Goal: Task Accomplishment & Management: Manage account settings

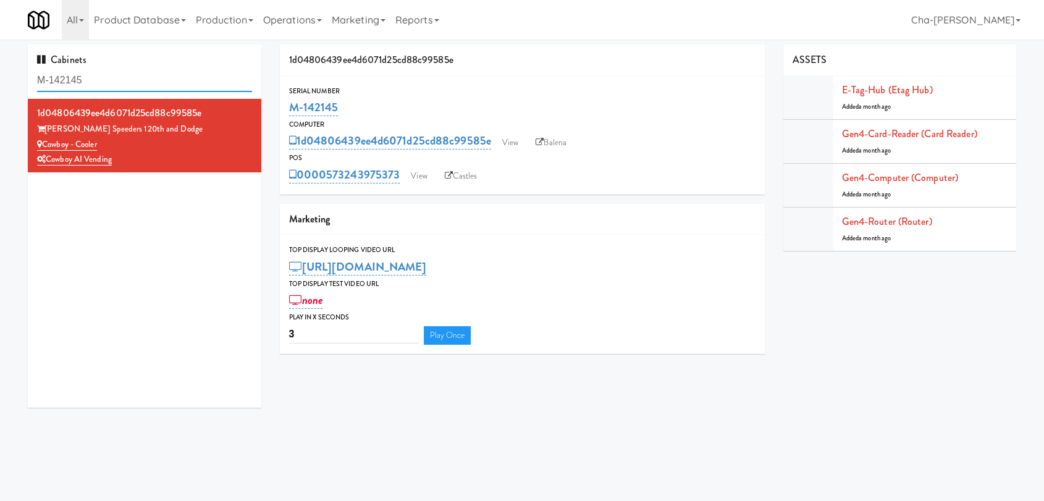
drag, startPoint x: 0, startPoint y: 0, endPoint x: 124, endPoint y: 75, distance: 144.4
click at [124, 75] on input "M-142145" at bounding box center [144, 80] width 215 height 23
paste input "143828"
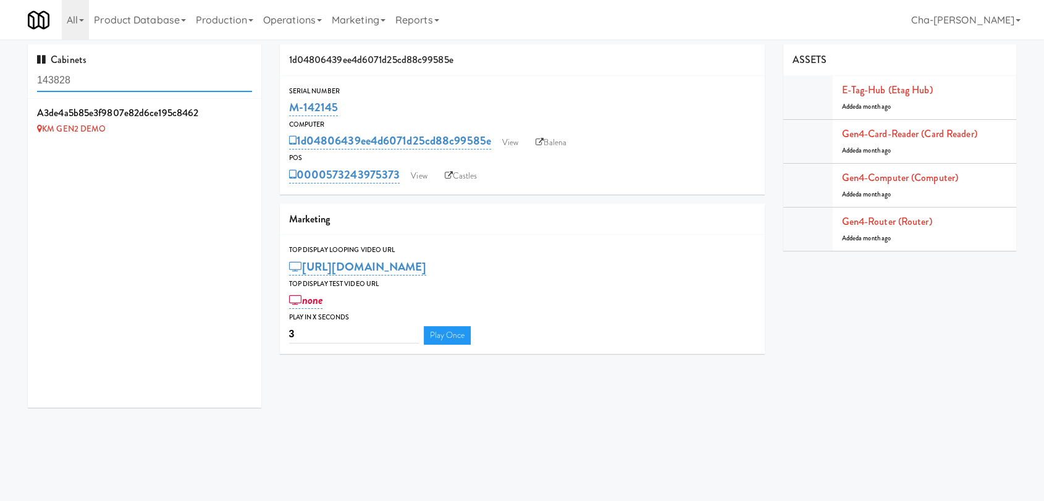
click at [149, 82] on input "143828" at bounding box center [144, 80] width 215 height 23
paste input "6"
click at [119, 75] on input "143826" at bounding box center [144, 80] width 215 height 23
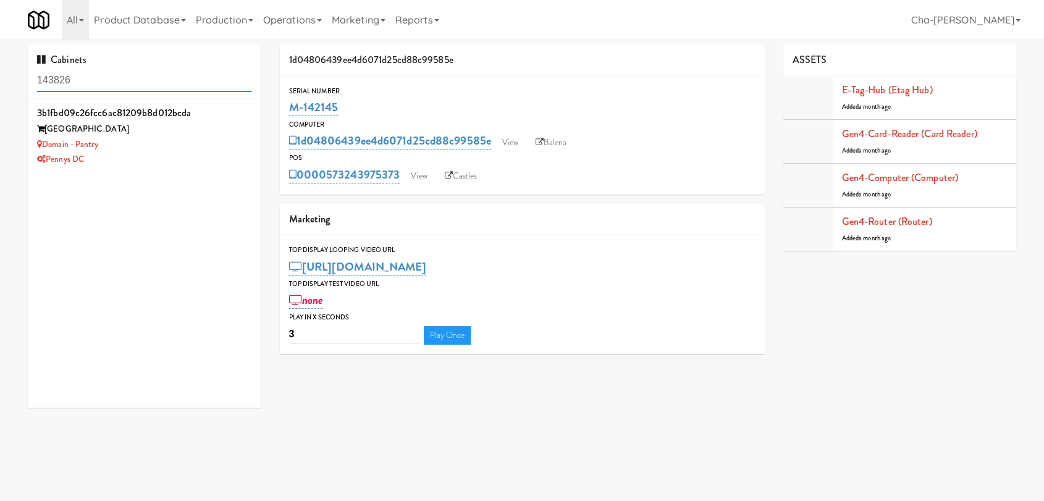
click at [119, 75] on input "143826" at bounding box center [144, 80] width 215 height 23
paste input "26960"
click at [134, 82] on input "126960" at bounding box center [144, 80] width 215 height 23
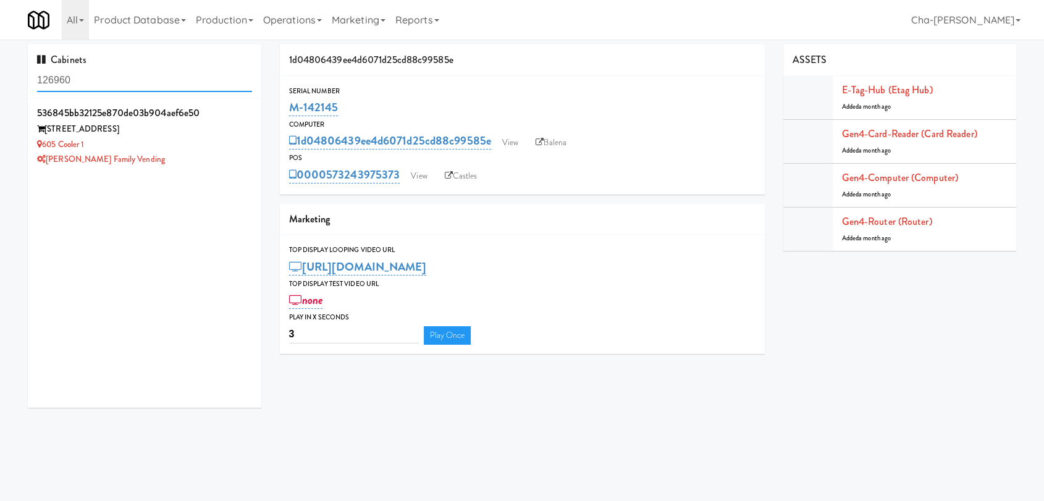
click at [134, 82] on input "126960" at bounding box center [144, 80] width 215 height 23
paste input "4167"
click at [118, 83] on input "141670" at bounding box center [144, 80] width 215 height 23
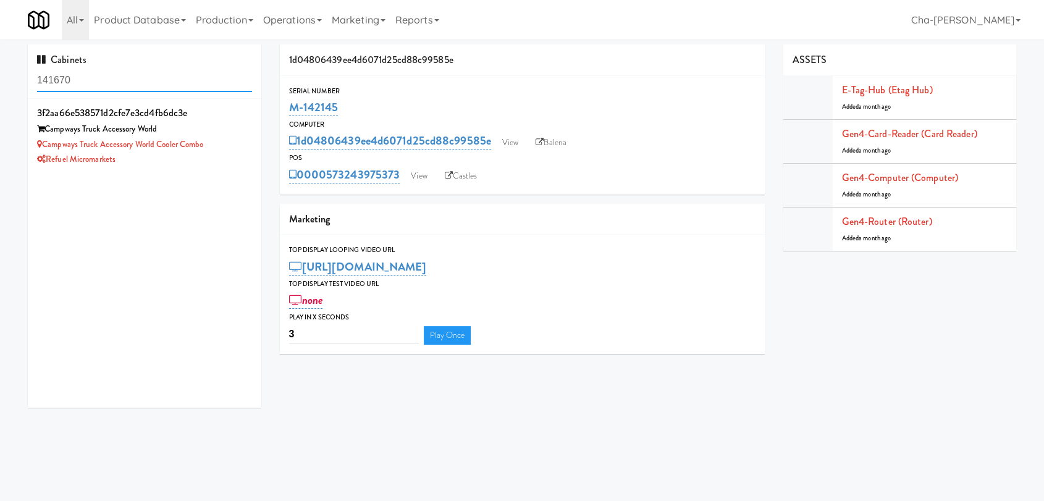
paste input "3813"
click at [118, 79] on input "143813" at bounding box center [144, 80] width 215 height 23
paste input "777"
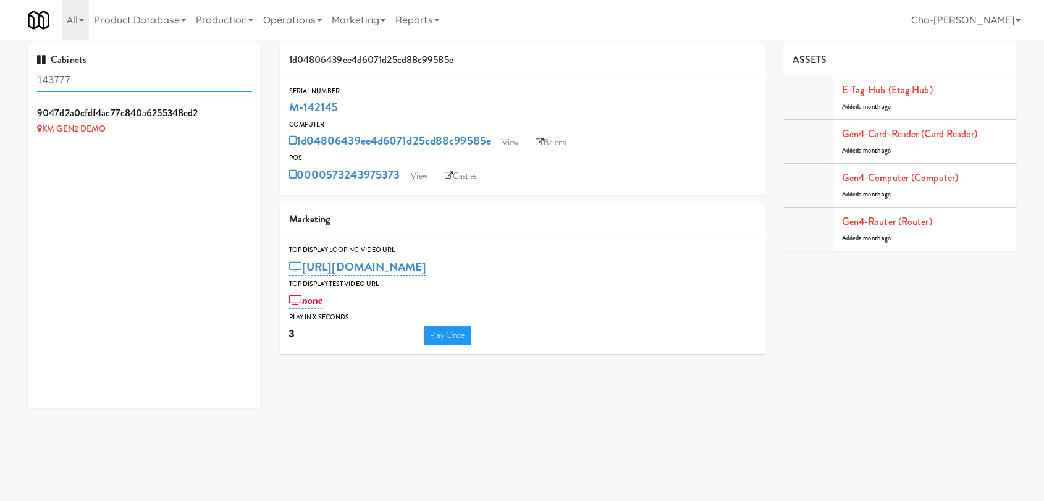
click at [110, 81] on input "143777" at bounding box center [144, 80] width 215 height 23
paste input "6"
click at [162, 75] on input "143776" at bounding box center [144, 80] width 215 height 23
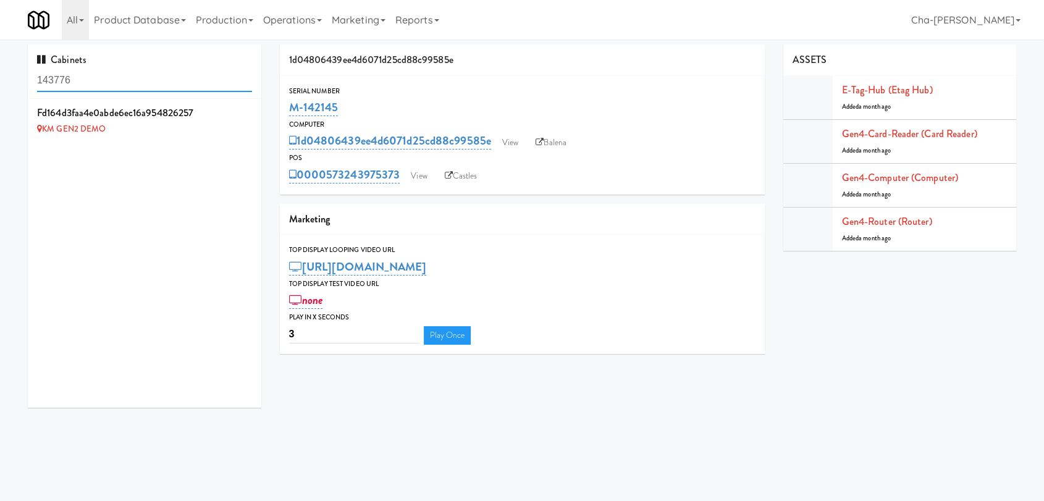
click at [162, 75] on input "143776" at bounding box center [144, 80] width 215 height 23
paste input "91"
click at [114, 73] on input "143791" at bounding box center [144, 80] width 215 height 23
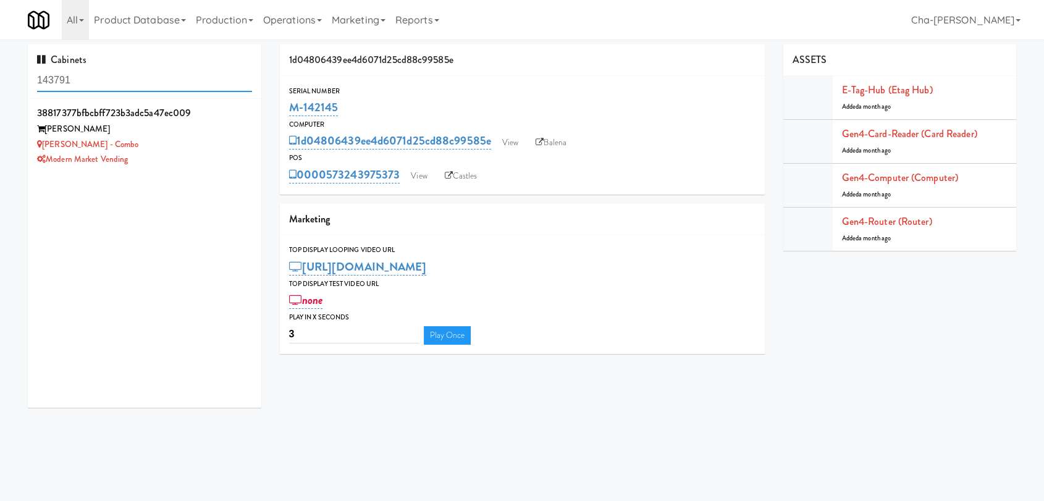
click at [114, 73] on input "143791" at bounding box center [144, 80] width 215 height 23
paste input "2"
type input "143792"
click at [219, 145] on div "Alexan Braker Pointe - Combo" at bounding box center [144, 144] width 215 height 15
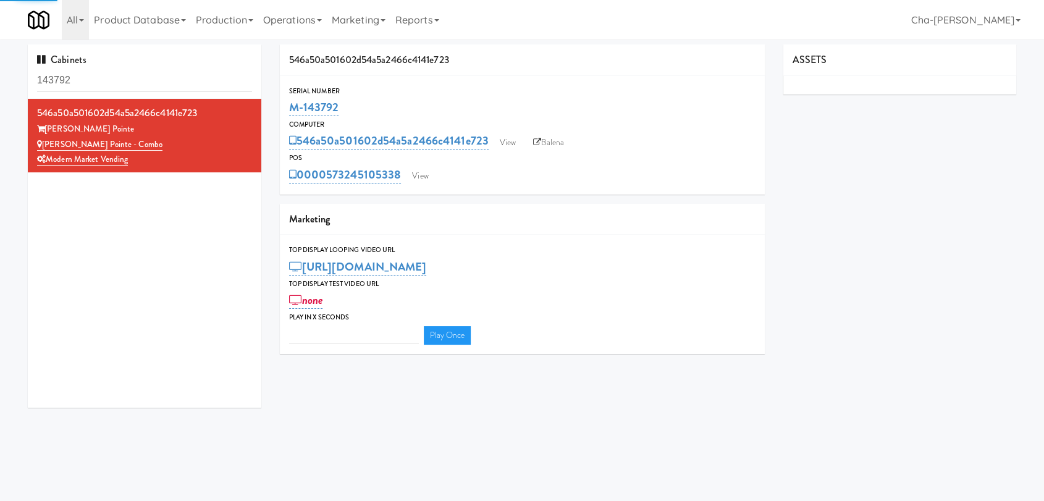
type input "3"
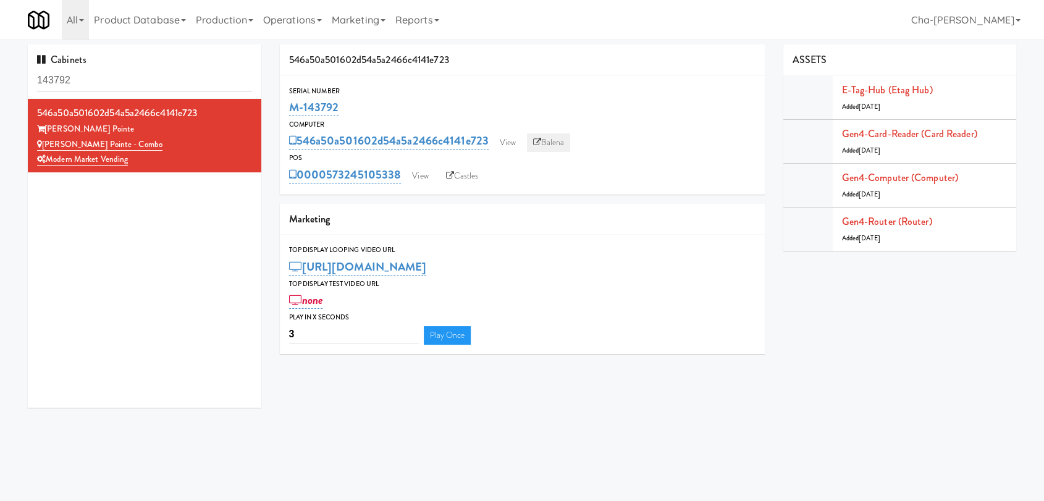
click at [552, 145] on link "Balena" at bounding box center [548, 142] width 43 height 19
click at [130, 73] on input "143792" at bounding box center [144, 80] width 215 height 23
paste input "824"
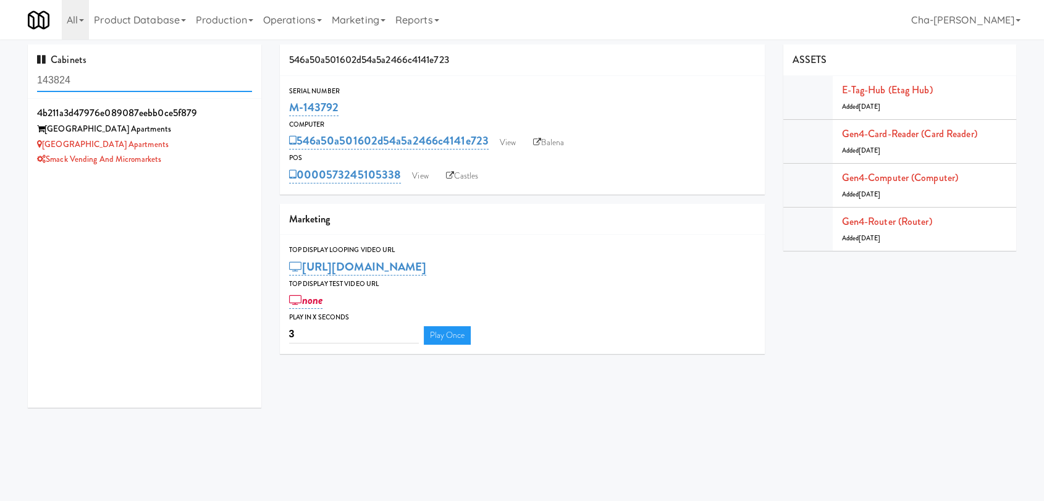
click at [98, 83] on input "143824" at bounding box center [144, 80] width 215 height 23
paste input "3"
click at [98, 83] on input "143823" at bounding box center [144, 80] width 215 height 23
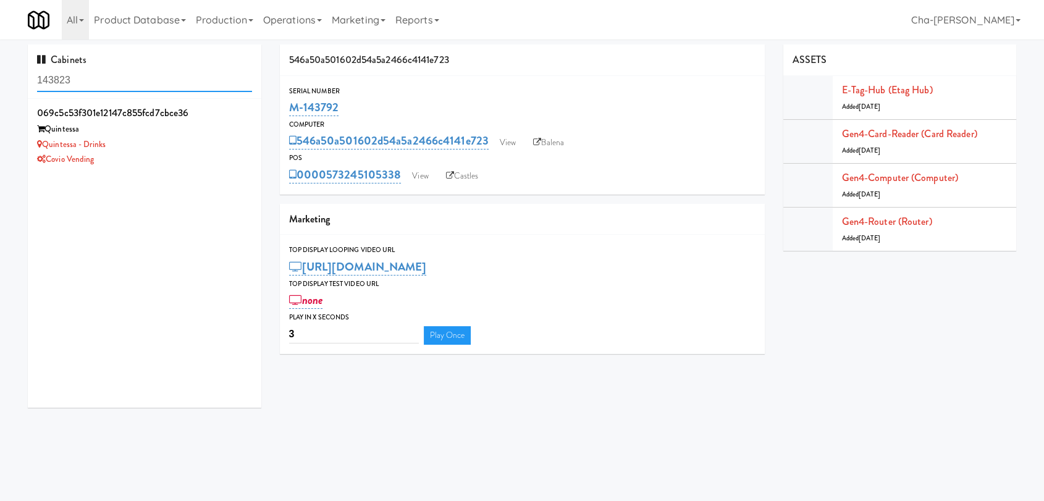
click at [98, 83] on input "143823" at bounding box center [144, 80] width 215 height 23
paste input "50386"
click at [144, 81] on input "150386" at bounding box center [144, 80] width 215 height 23
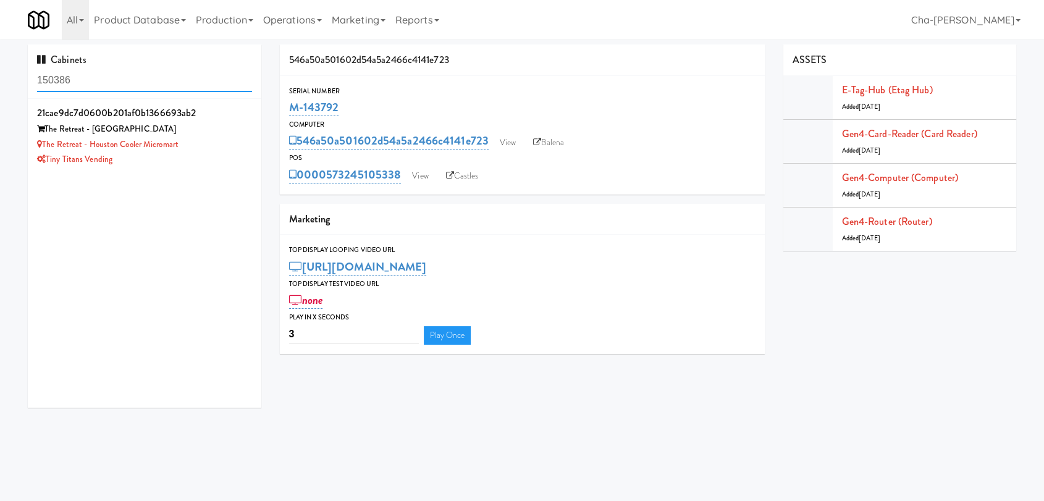
paste input "43794"
click at [124, 85] on input "143794" at bounding box center [144, 80] width 215 height 23
paste input "88"
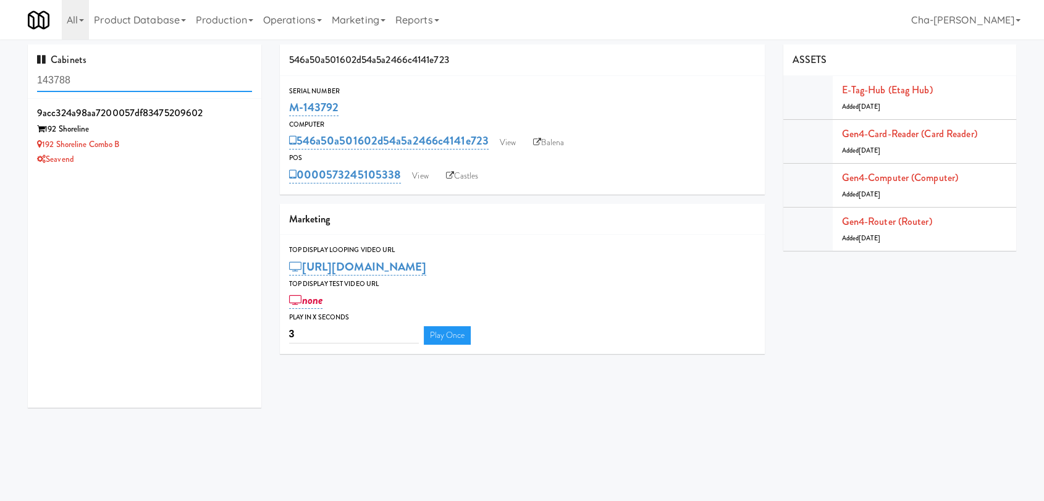
click at [128, 79] on input "143788" at bounding box center [144, 80] width 215 height 23
paste input "M-141627"
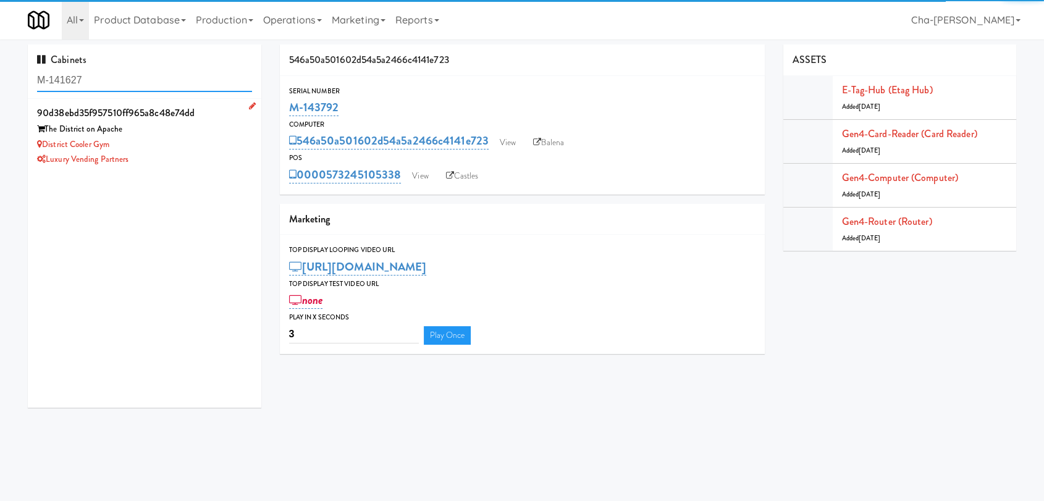
type input "M-141627"
click at [176, 140] on div "District Cooler Gym" at bounding box center [144, 144] width 215 height 15
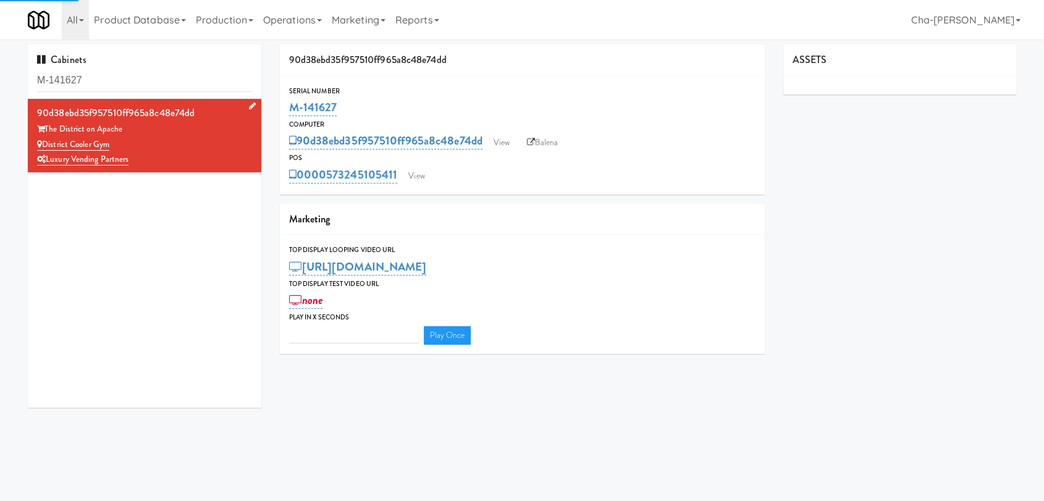
type input "3"
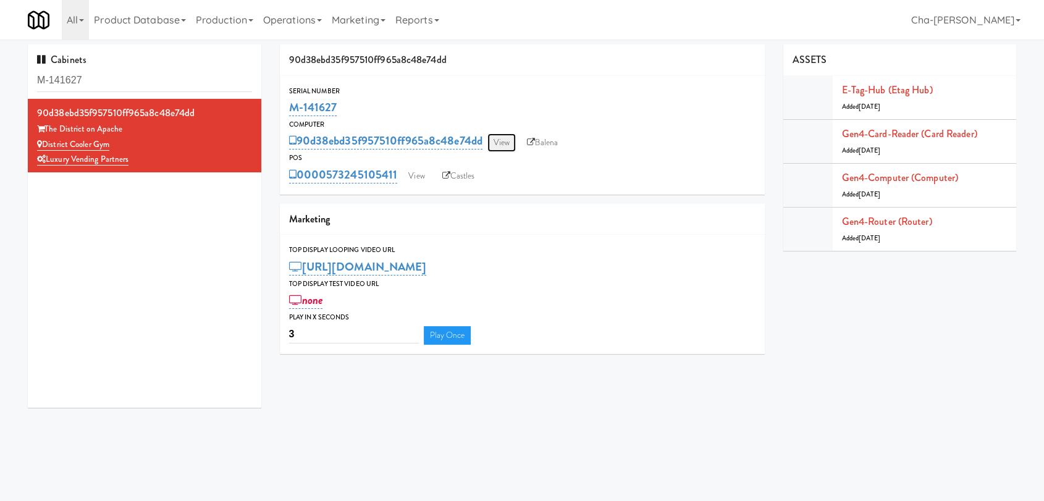
click at [495, 146] on link "View" at bounding box center [501, 142] width 28 height 19
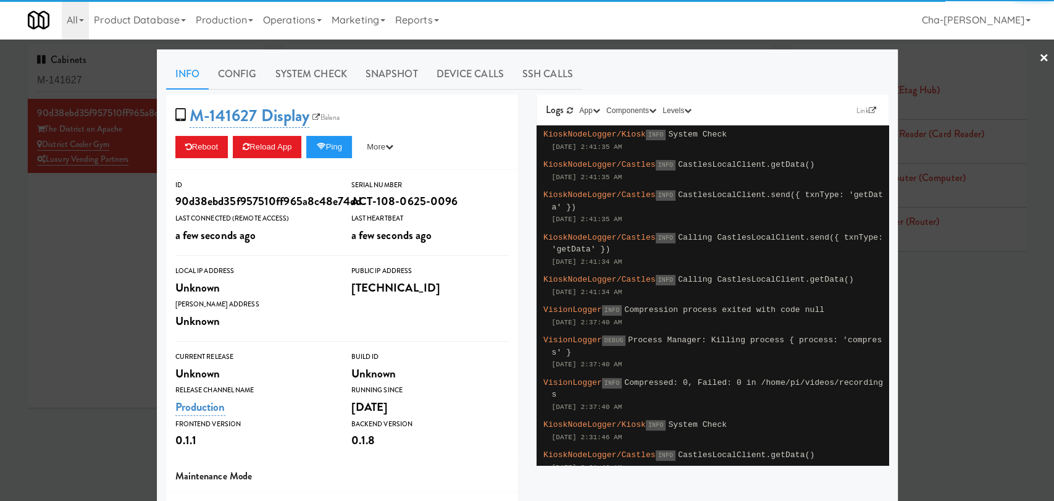
click at [73, 264] on div at bounding box center [527, 250] width 1054 height 501
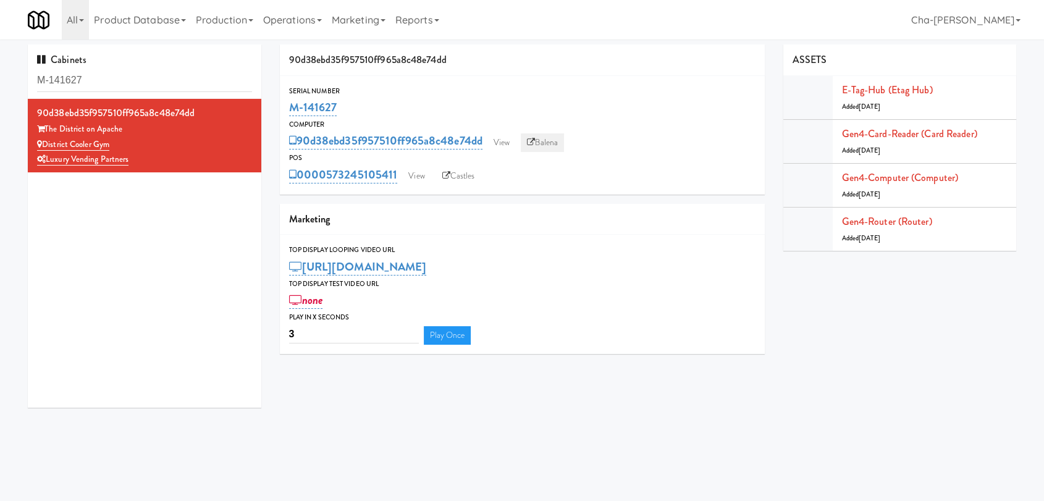
click at [544, 142] on link "Balena" at bounding box center [542, 142] width 43 height 19
click at [185, 154] on div "Luxury Vending Partners" at bounding box center [144, 159] width 215 height 15
drag, startPoint x: 153, startPoint y: 144, endPoint x: 44, endPoint y: 146, distance: 108.7
click at [44, 146] on div "District Cooler Gym" at bounding box center [144, 144] width 215 height 15
copy link "District Cooler Gym"
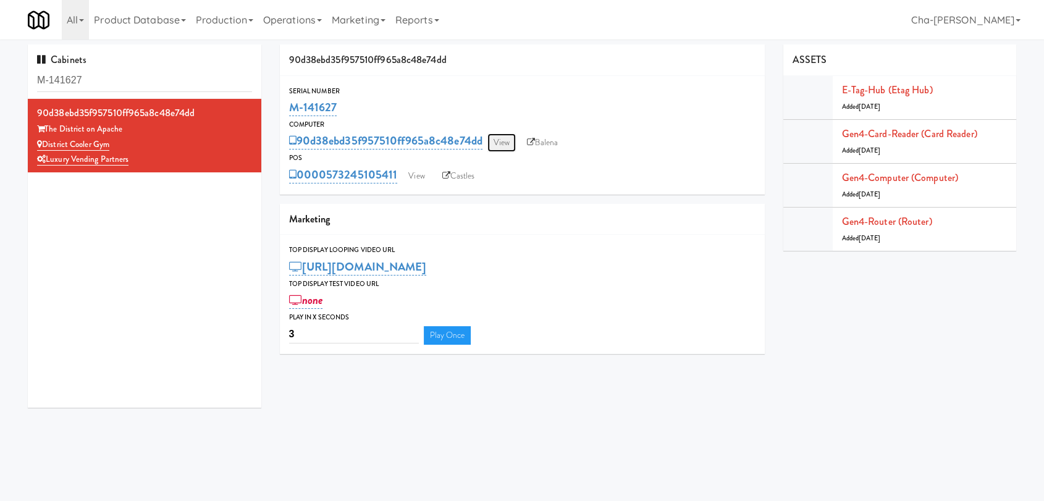
click at [498, 141] on link "View" at bounding box center [501, 142] width 28 height 19
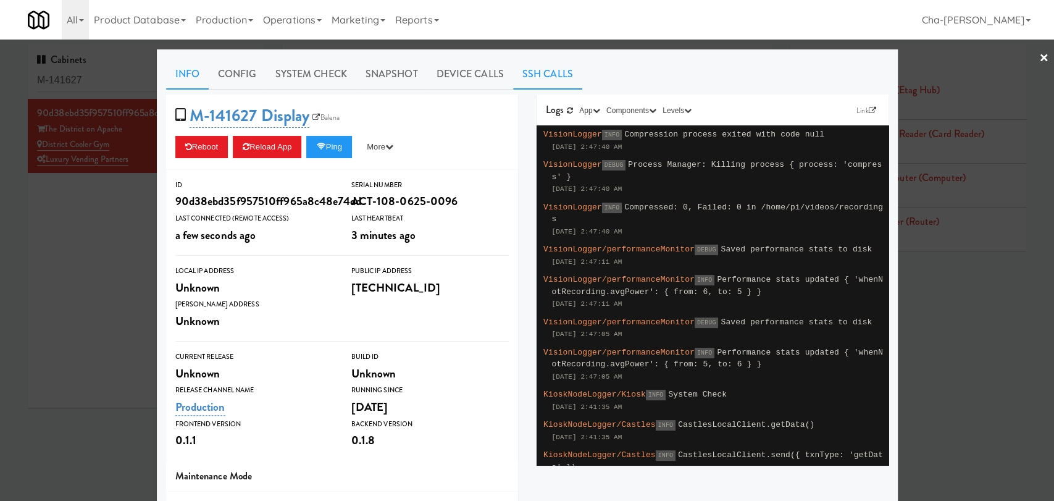
click at [524, 73] on link "SSH Calls" at bounding box center [547, 74] width 69 height 31
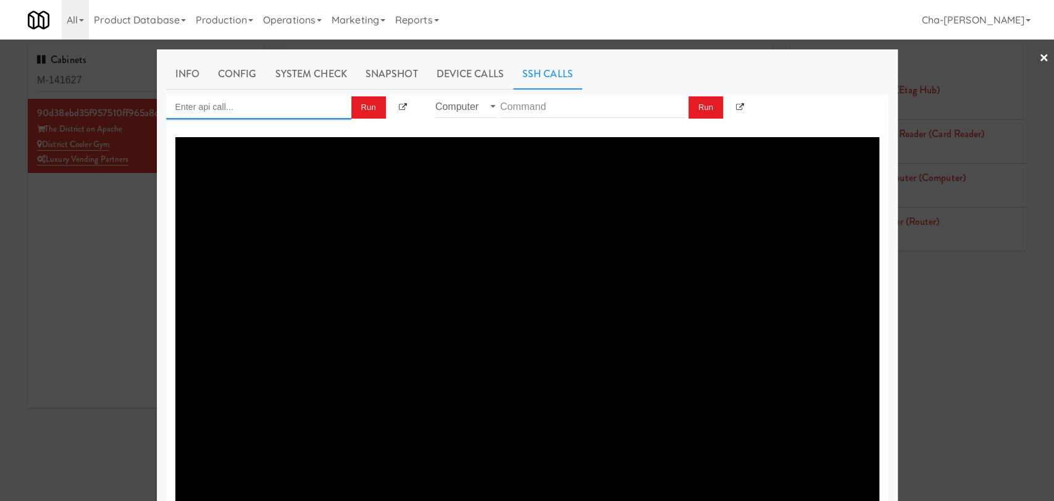
click at [266, 108] on input "Enter api call..." at bounding box center [258, 106] width 185 height 25
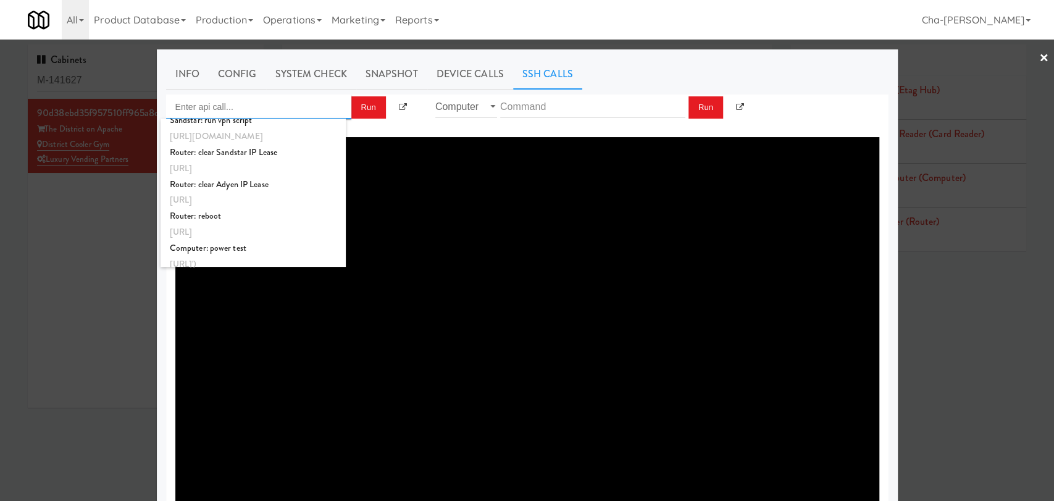
scroll to position [462, 0]
click at [278, 208] on div "Router: reboot" at bounding box center [253, 210] width 167 height 16
type input "Router: reboot"
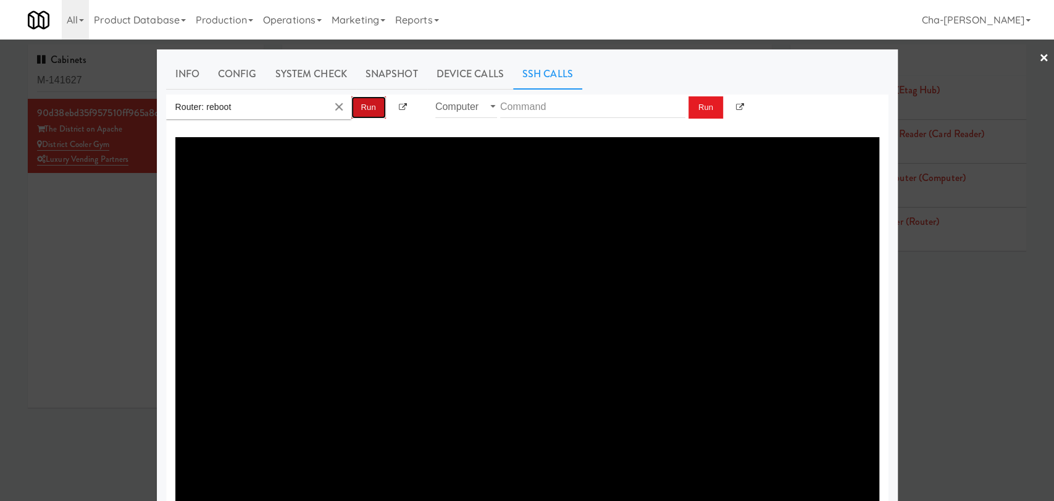
click at [359, 104] on button "Run" at bounding box center [368, 107] width 35 height 22
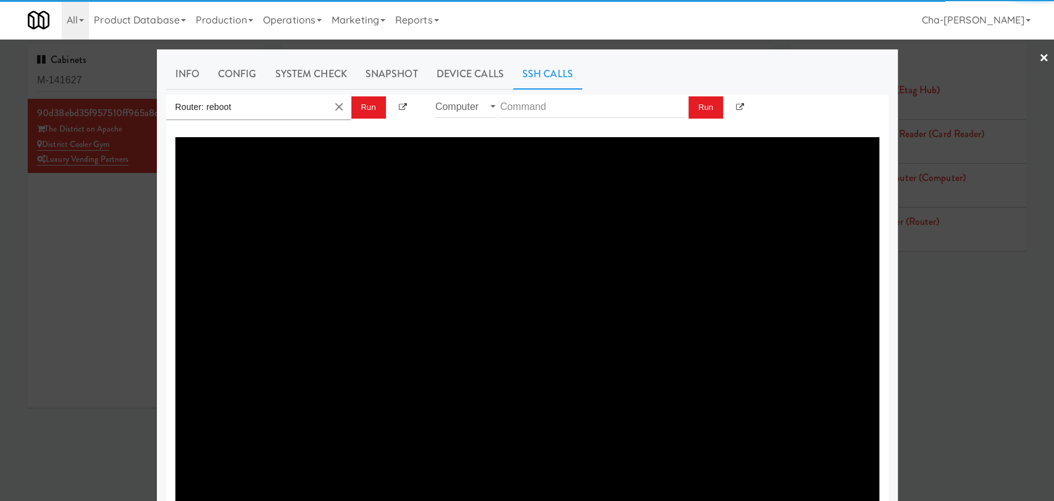
type textarea "{"message":"Cannot set headers after they are sent to the client","status":500}"
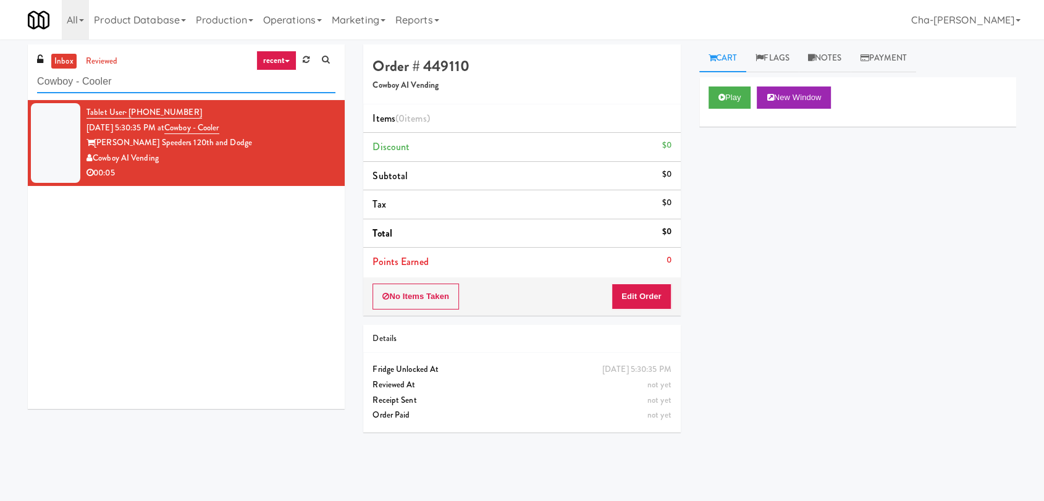
drag, startPoint x: 121, startPoint y: 85, endPoint x: 38, endPoint y: 85, distance: 83.4
click at [38, 85] on input "Cowboy - Cooler" at bounding box center [186, 81] width 298 height 23
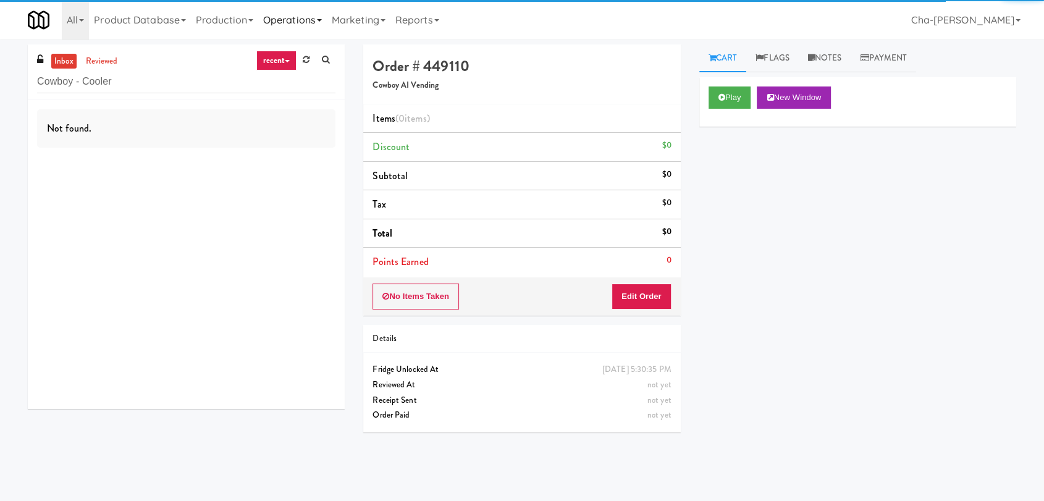
click at [301, 17] on link "Operations" at bounding box center [292, 20] width 69 height 40
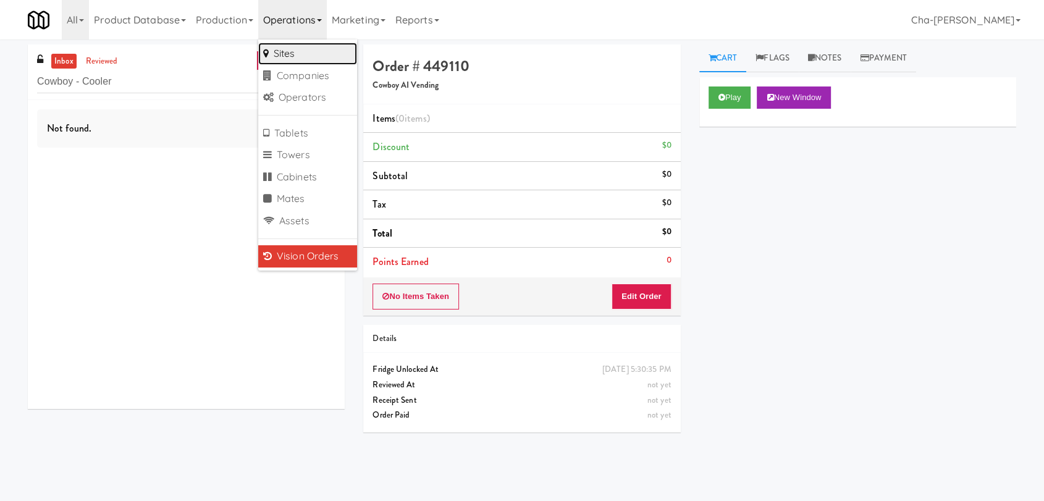
click at [307, 51] on link "Sites" at bounding box center [307, 54] width 99 height 22
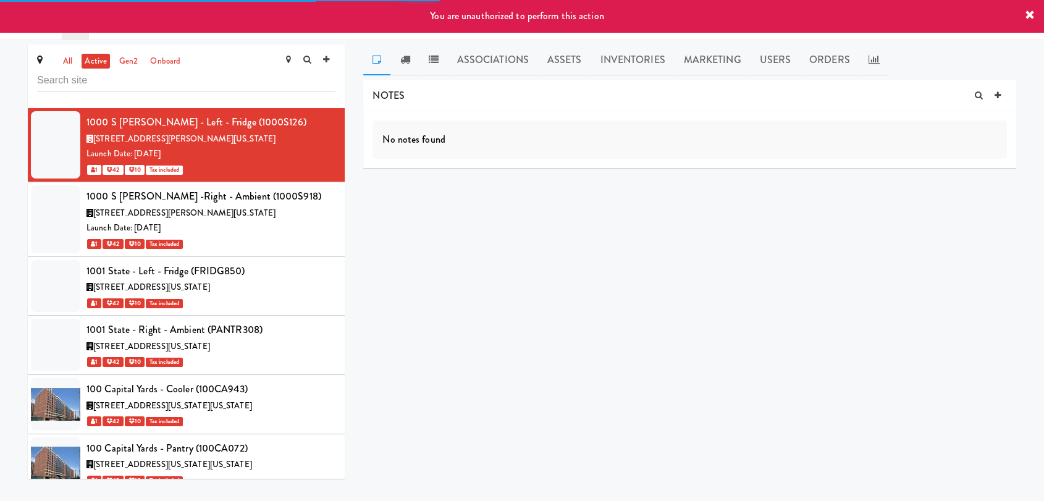
click at [1032, 10] on icon at bounding box center [1030, 15] width 10 height 10
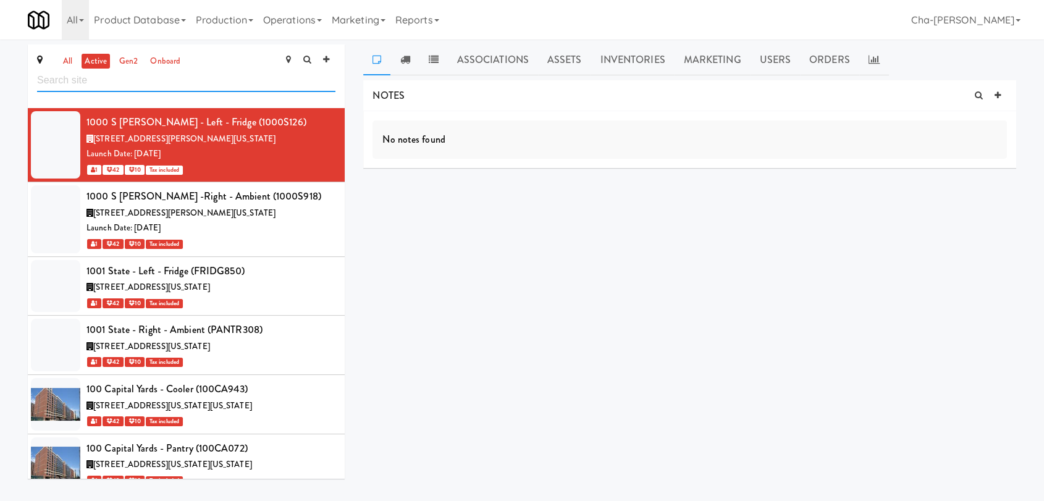
click at [77, 82] on input "text" at bounding box center [186, 80] width 298 height 23
paste input "Cowboy - Cooler"
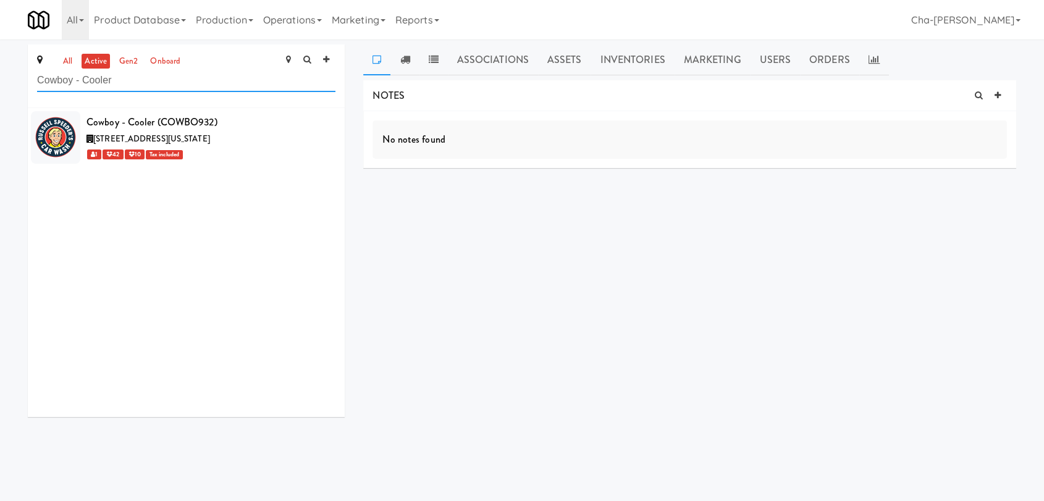
click at [138, 81] on input "Cowboy - Cooler" at bounding box center [186, 80] width 298 height 23
click at [138, 80] on input "Cowboy - Cooler" at bounding box center [186, 80] width 298 height 23
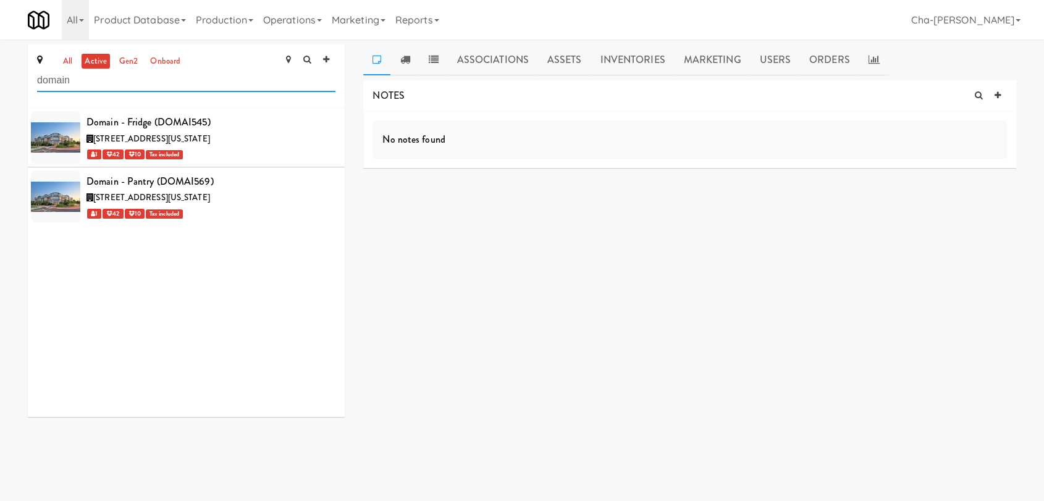
click at [148, 82] on input "domain" at bounding box center [186, 80] width 298 height 23
paste input "Rocklin Ranch Apartments"
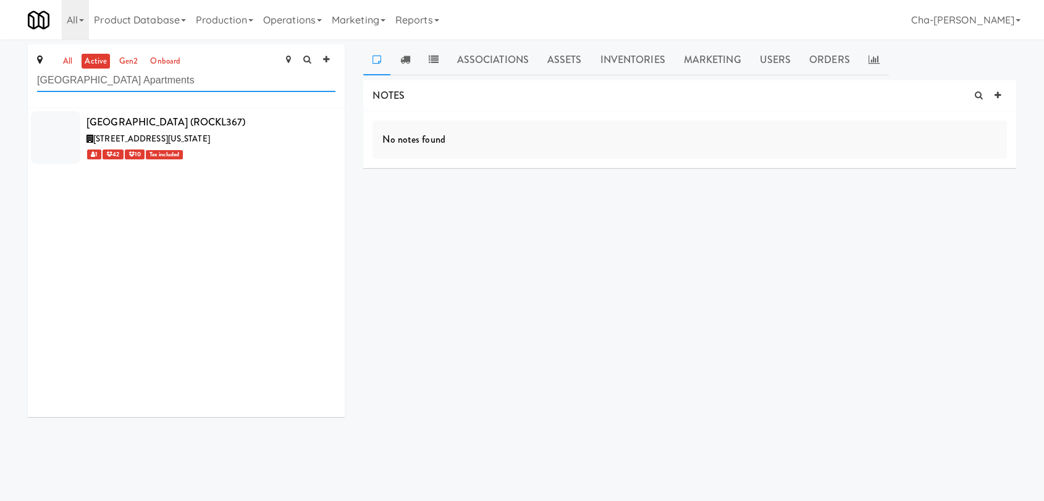
click at [183, 82] on input "Rocklin Ranch Apartments" at bounding box center [186, 80] width 298 height 23
click at [183, 81] on input "Rocklin Ranch Apartments" at bounding box center [186, 80] width 298 height 23
paste input "Vine at Panorama-Pantry/Cooler"
click at [191, 83] on input "Vine at Panorama-Pantry/Cooler" at bounding box center [186, 80] width 298 height 23
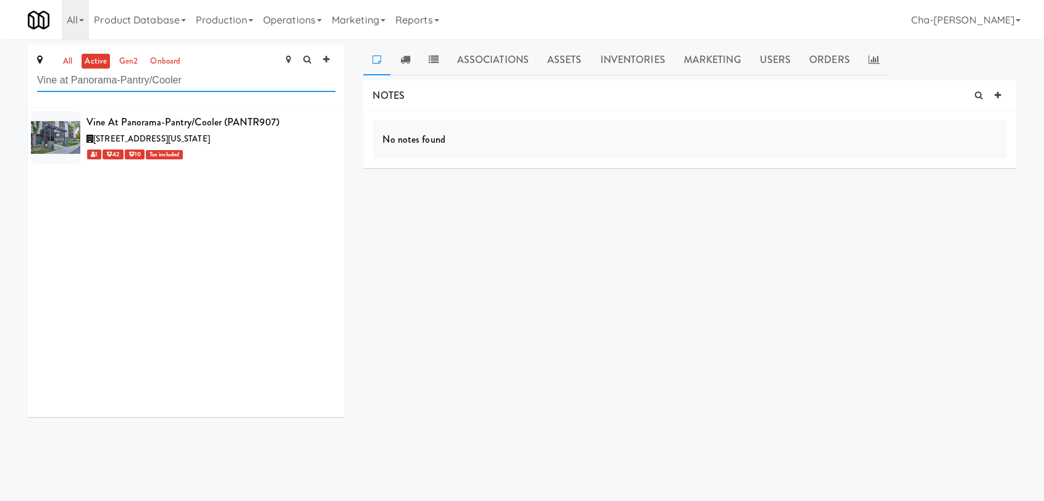
click at [191, 83] on input "Vine at Panorama-Pantry/Cooler" at bounding box center [186, 80] width 298 height 23
paste input "La Plaza - Cooler 3 Top"
click at [177, 82] on input "La Plaza - Cooler 3 Top" at bounding box center [186, 80] width 298 height 23
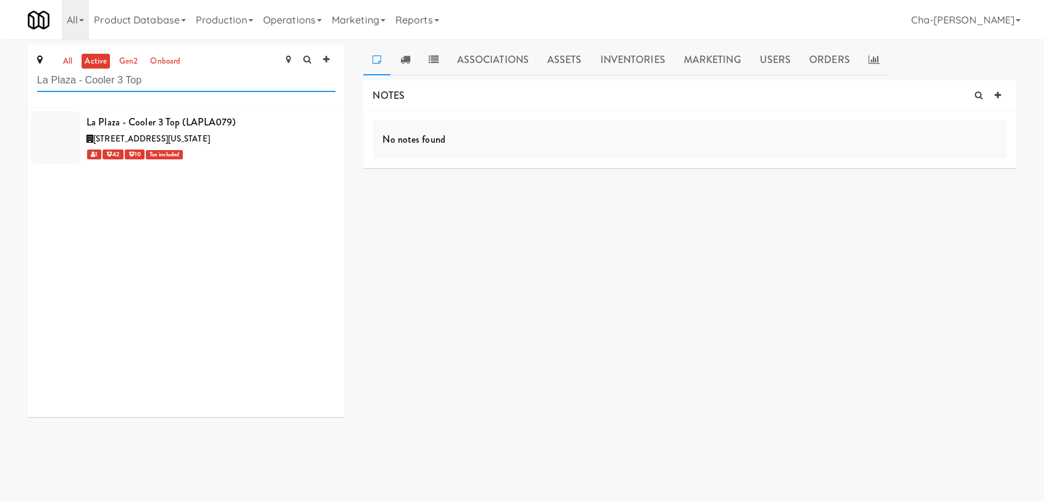
click at [177, 82] on input "La Plaza - Cooler 3 Top" at bounding box center [186, 80] width 298 height 23
paste input "2 Mid"
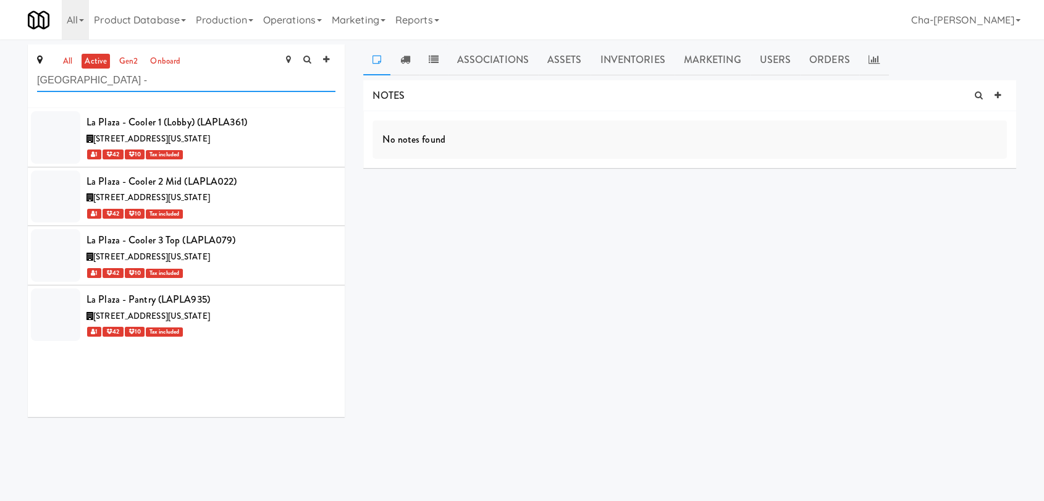
click at [156, 85] on input "La Plaza -" at bounding box center [186, 80] width 298 height 23
paste input "192 Shoreline Combo B"
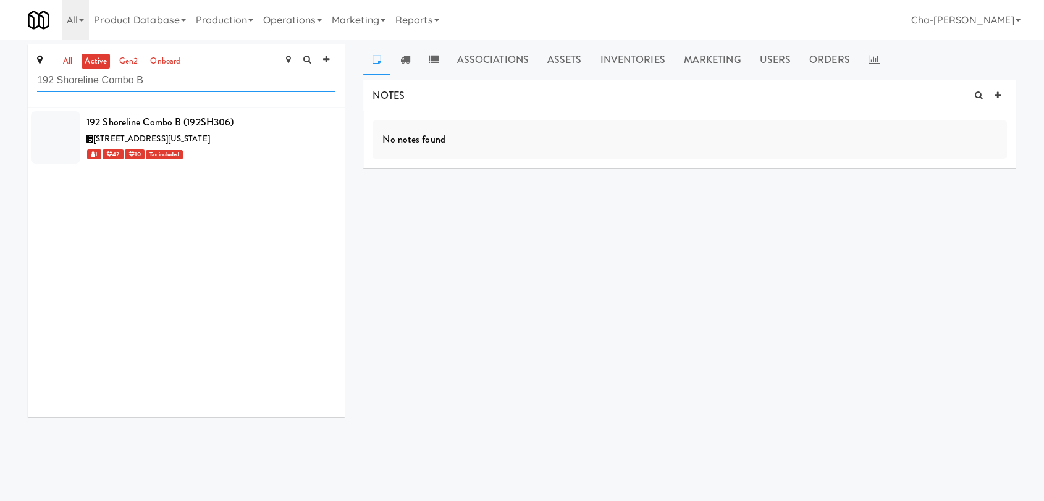
click at [170, 85] on input "192 Shoreline Combo B" at bounding box center [186, 80] width 298 height 23
paste input "Prosser PFFZ"
click at [163, 82] on input "Prosser PFFZ" at bounding box center [186, 80] width 298 height 23
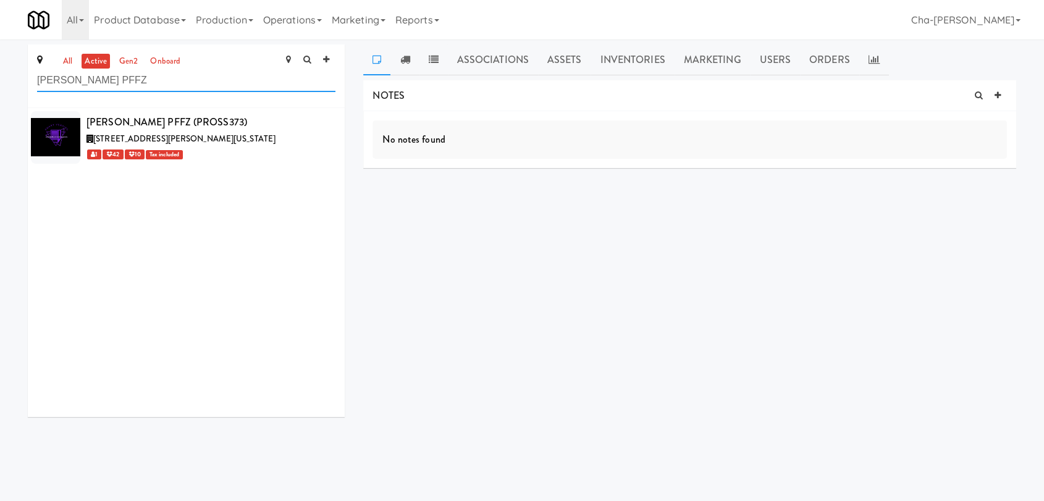
click at [163, 82] on input "Prosser PFFZ" at bounding box center [186, 80] width 298 height 23
click at [162, 82] on input "Prosser PFFZ" at bounding box center [186, 80] width 298 height 23
paste input "Brandon Mill Cabinet 1"
click at [175, 83] on input "Brandon Mill Cabinet 1" at bounding box center [186, 80] width 298 height 23
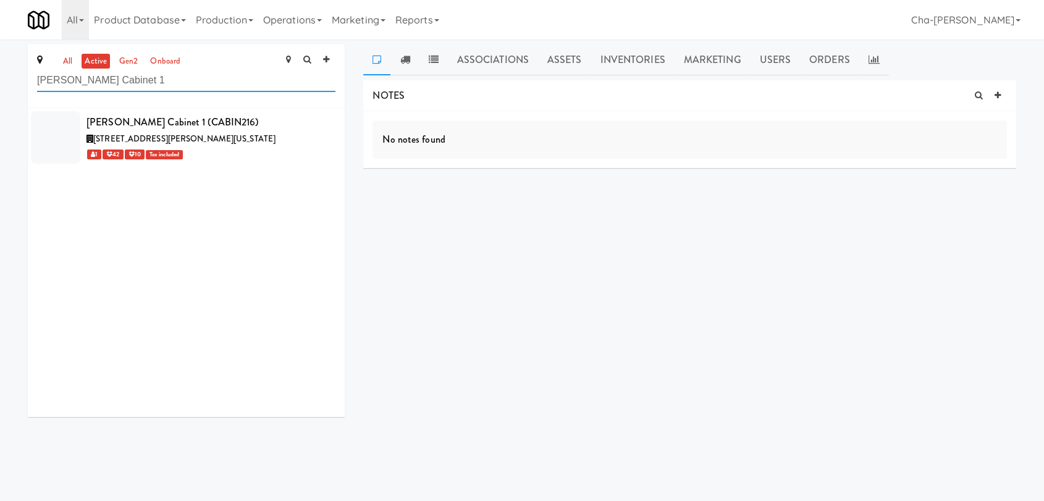
click at [174, 83] on input "Brandon Mill Cabinet 1" at bounding box center [186, 80] width 298 height 23
paste input "400 Rhett"
click at [184, 78] on input "400 Rhett Cabinet 1" at bounding box center [186, 80] width 298 height 23
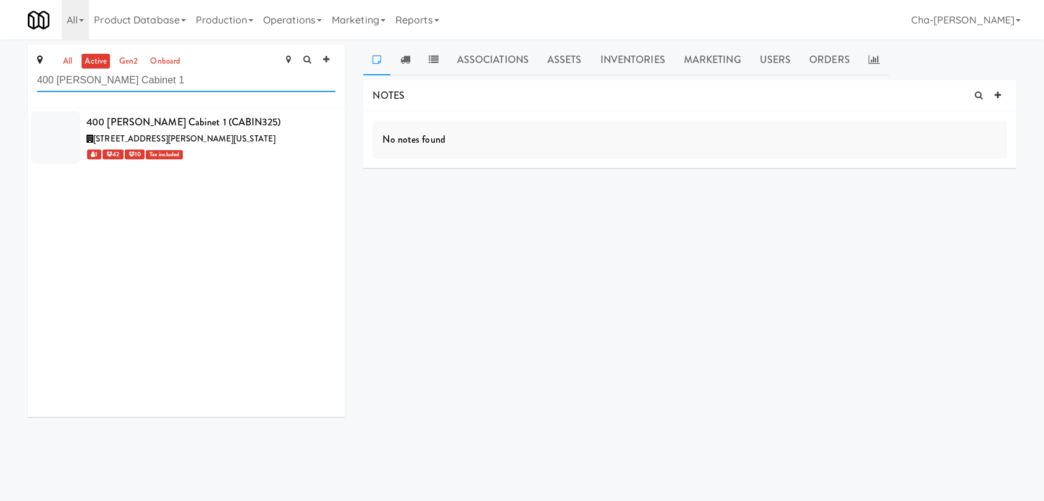
paste input "District Cooler Gym"
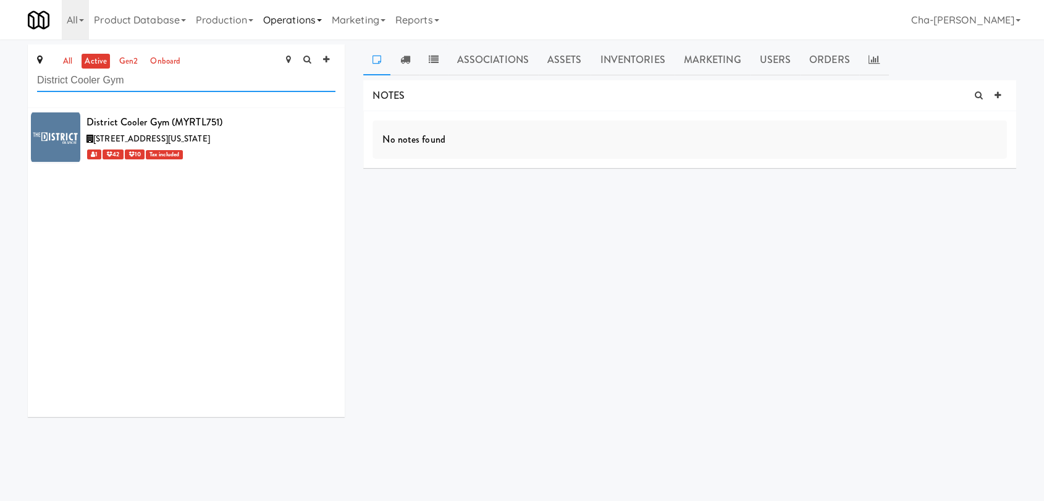
type input "District Cooler Gym"
click at [333, 111] on icon at bounding box center [336, 115] width 7 height 8
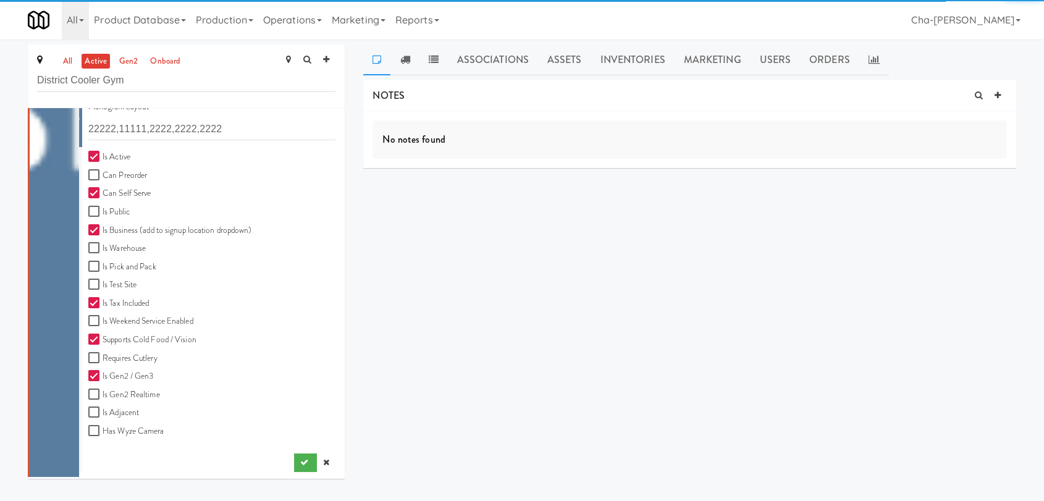
scroll to position [342, 0]
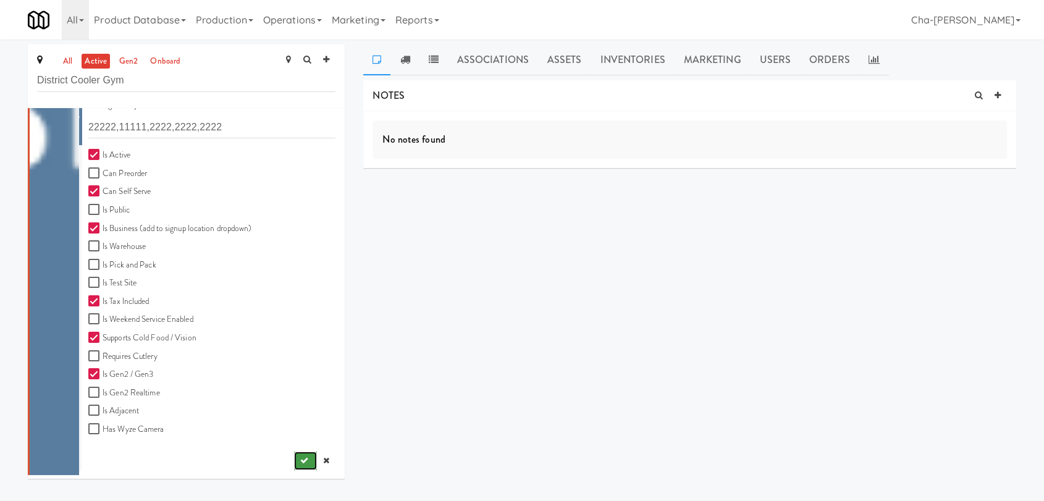
click at [294, 458] on button "submit" at bounding box center [305, 460] width 23 height 19
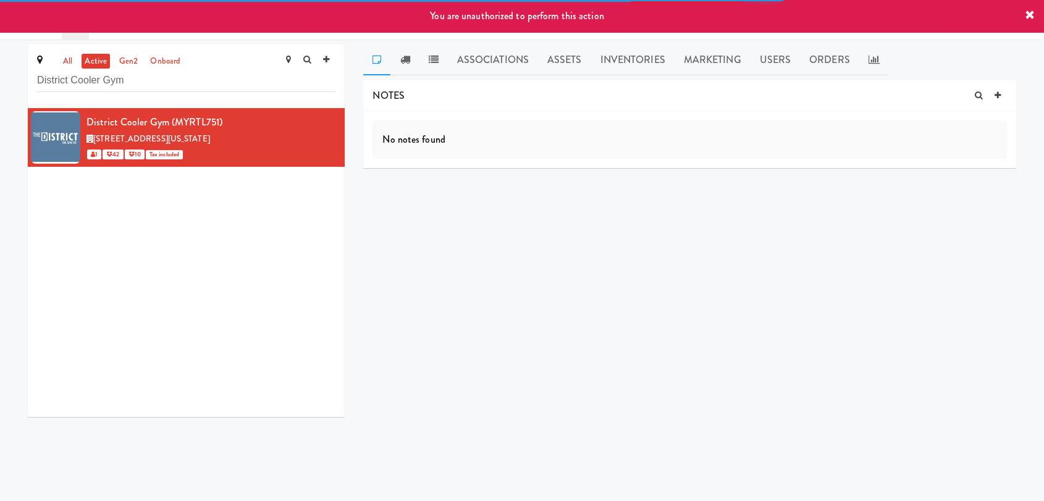
click at [1031, 10] on icon at bounding box center [1030, 15] width 10 height 10
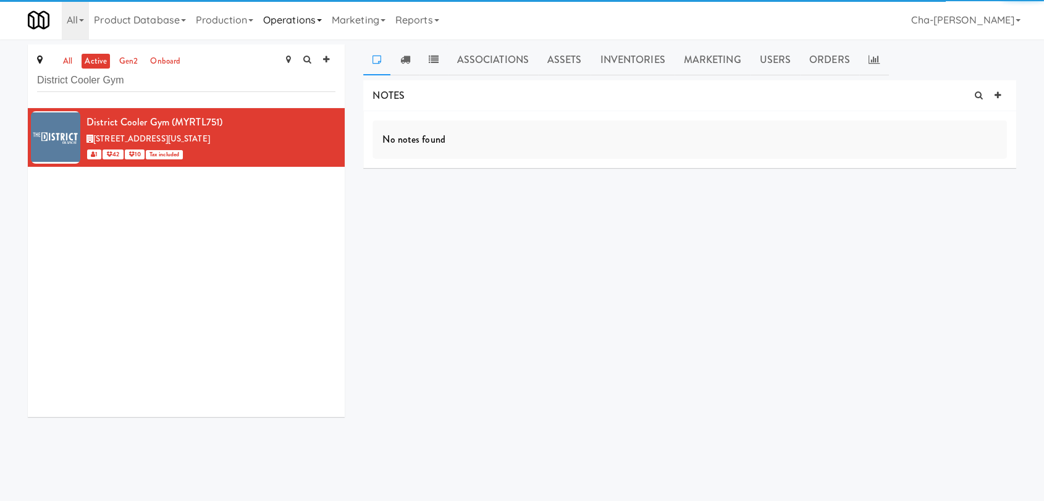
click at [304, 23] on link "Operations" at bounding box center [292, 20] width 69 height 40
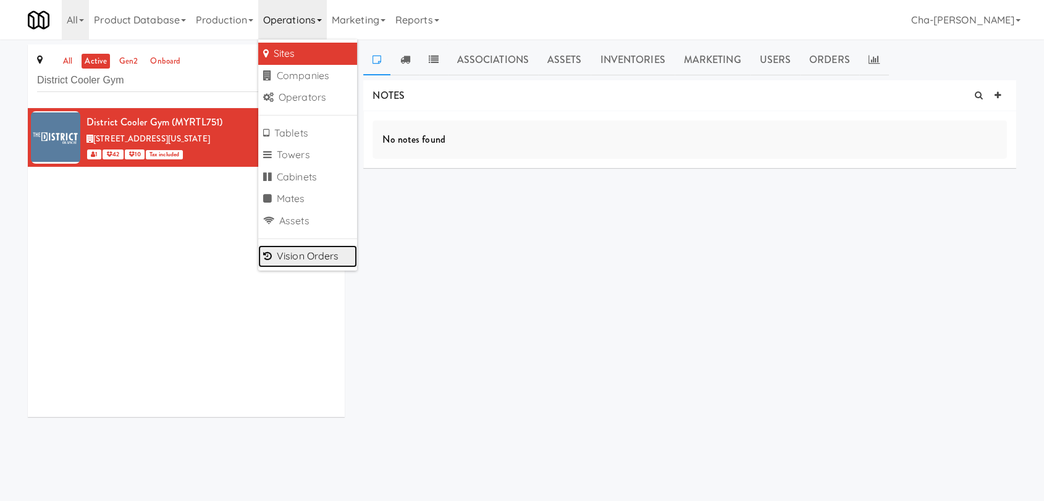
click at [308, 258] on link "Vision Orders" at bounding box center [307, 256] width 99 height 22
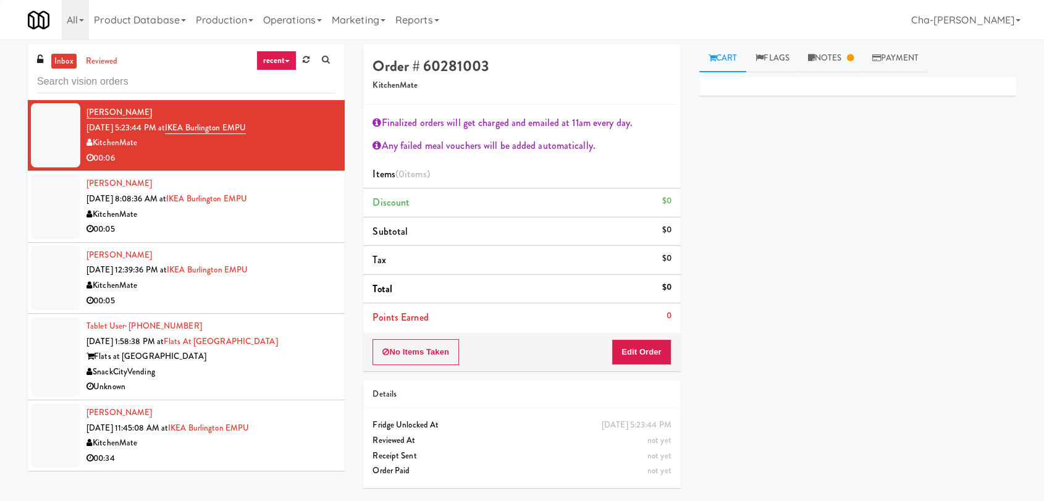
click at [85, 86] on input "text" at bounding box center [186, 81] width 298 height 23
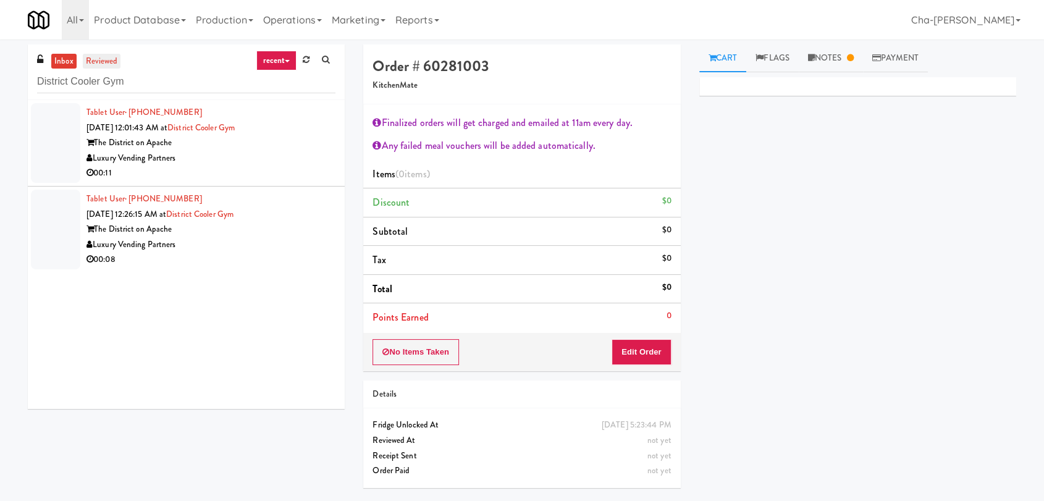
type input "District Cooler Gym"
click at [101, 56] on link "reviewed" at bounding box center [102, 61] width 38 height 15
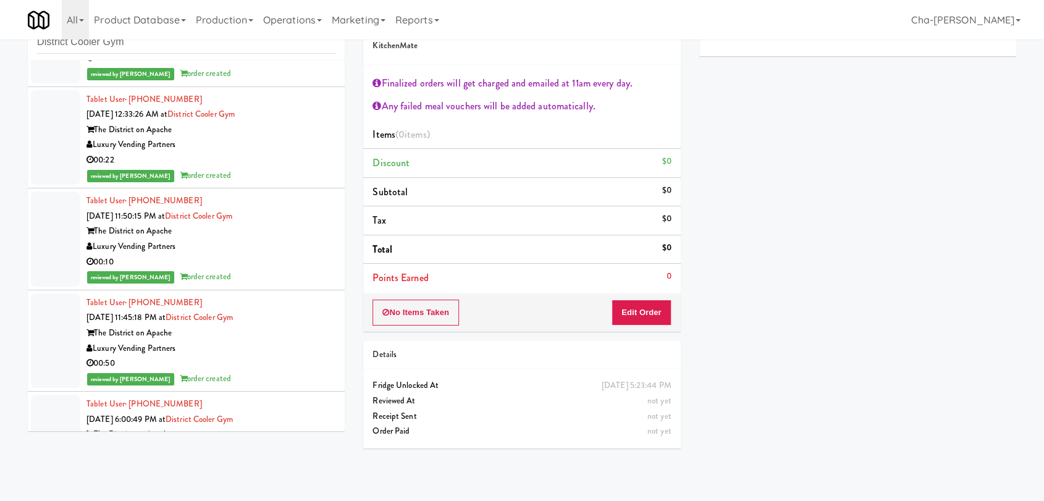
scroll to position [2563, 0]
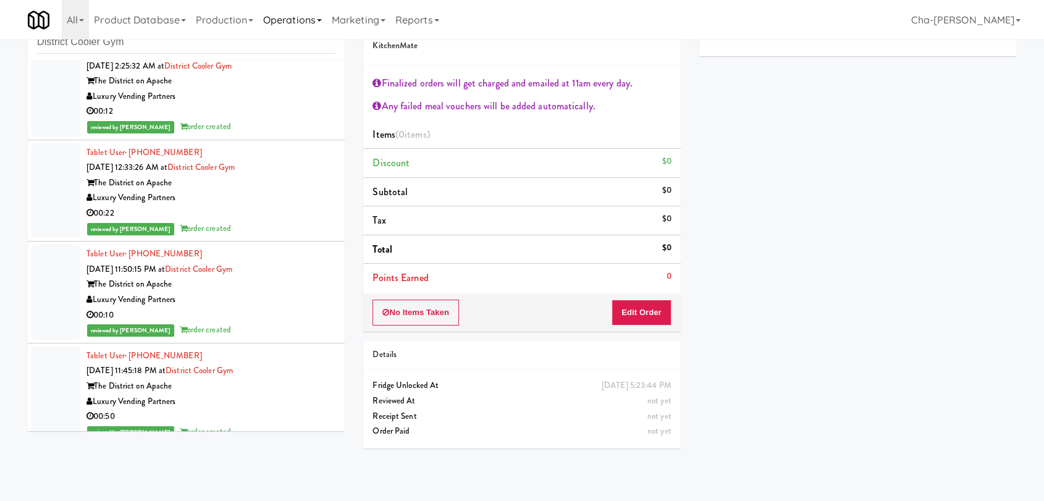
click at [308, 22] on link "Operations" at bounding box center [292, 20] width 69 height 40
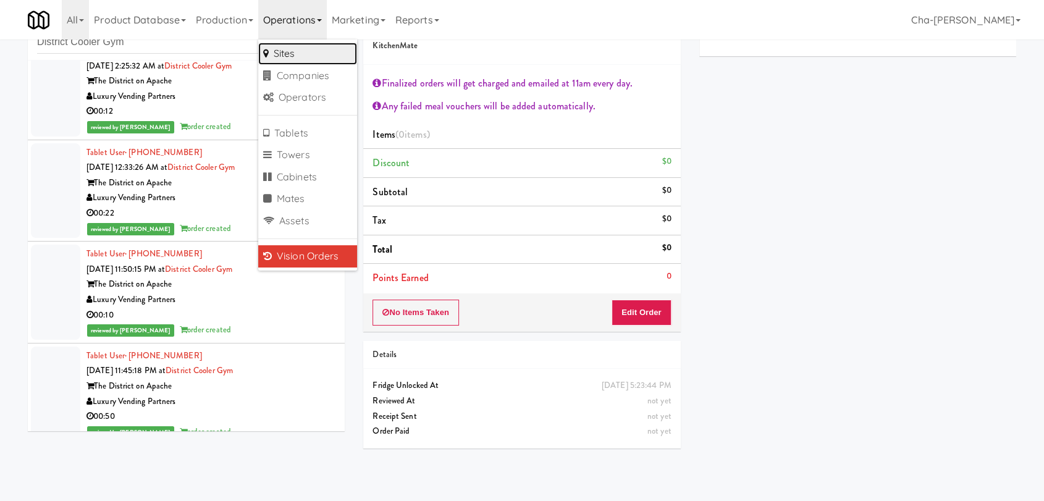
click at [277, 50] on link "Sites" at bounding box center [307, 54] width 99 height 22
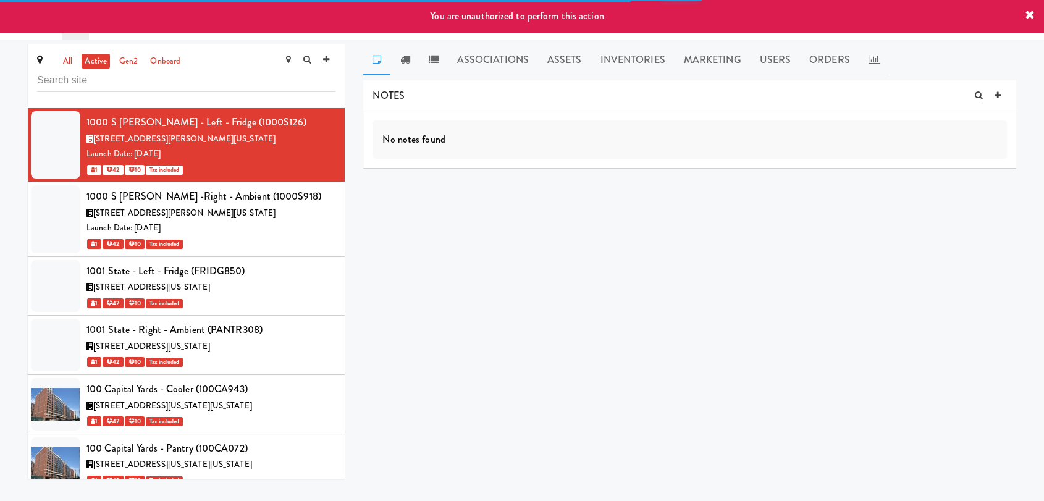
click at [163, 87] on input "text" at bounding box center [186, 80] width 298 height 23
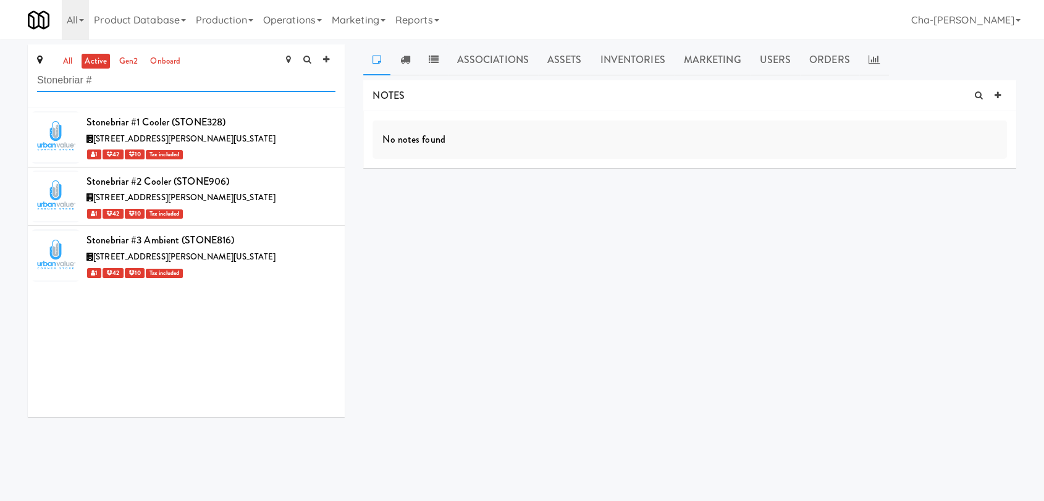
click at [141, 83] on input "Stonebriar #" at bounding box center [186, 80] width 298 height 23
paste input "Eight80 - Gym Cooler"
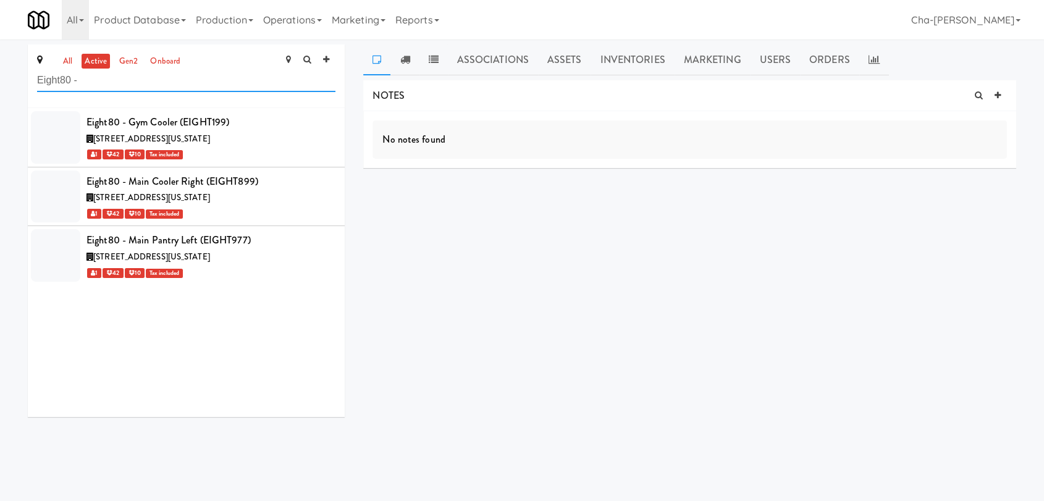
click at [128, 83] on input "Eight80 -" at bounding box center [186, 80] width 298 height 23
paste input "2775 - Cooler Right"
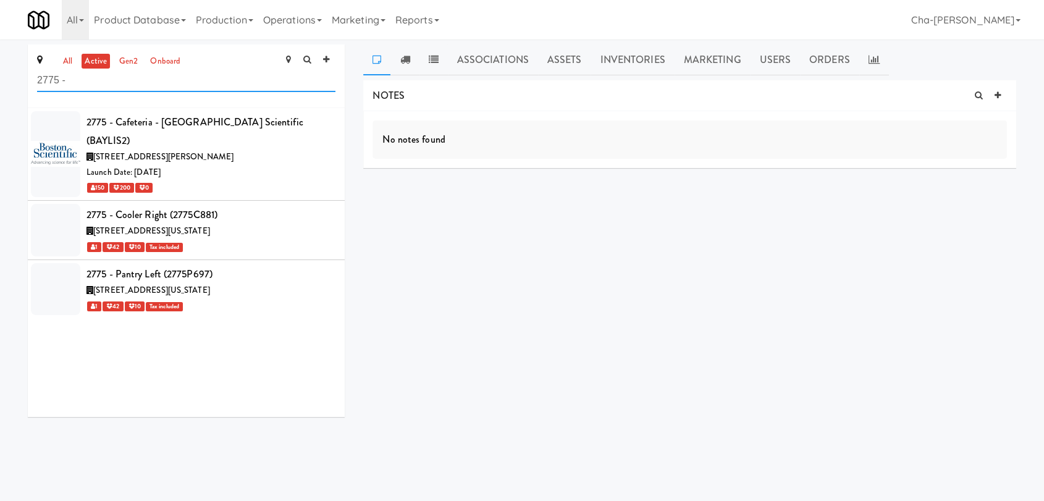
click at [101, 85] on input "2775 -" at bounding box center [186, 80] width 298 height 23
paste input "400 Rhett Cabinet 1"
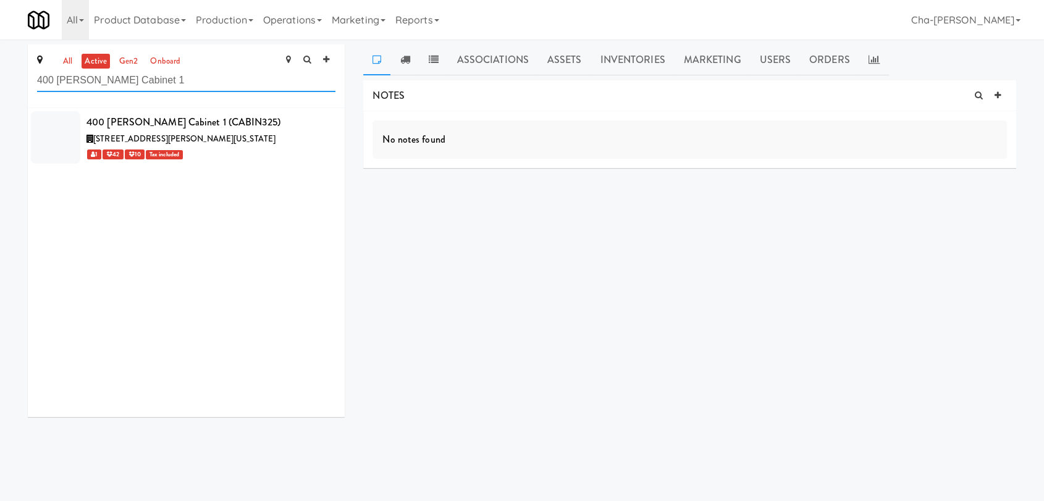
click at [175, 83] on input "400 Rhett Cabinet 1" at bounding box center [186, 80] width 298 height 23
paste input "Aperture UCF - Pantry - Right"
click at [175, 83] on input "Aperture UCF - Pantry - Right" at bounding box center [186, 80] width 298 height 23
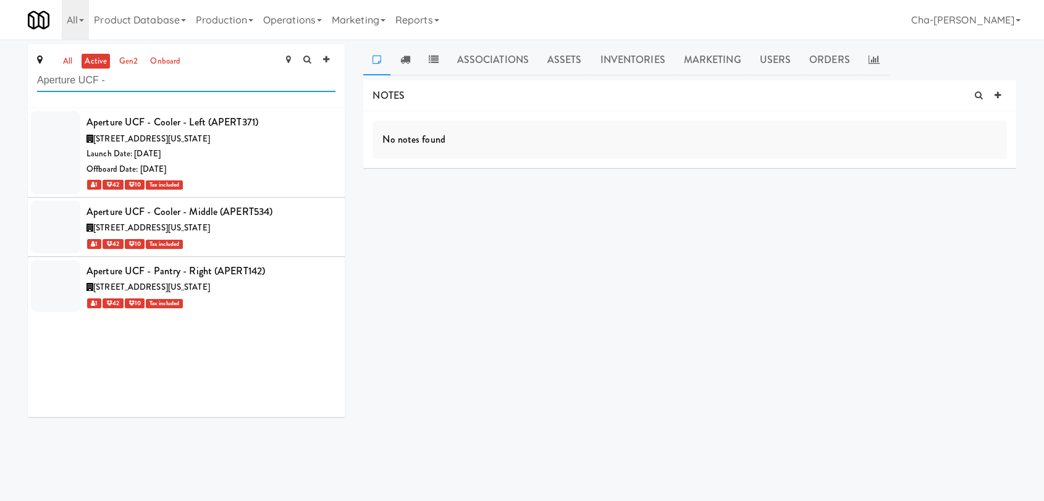
click at [158, 84] on input "Aperture UCF -" at bounding box center [186, 80] width 298 height 23
paste input "lley 111"
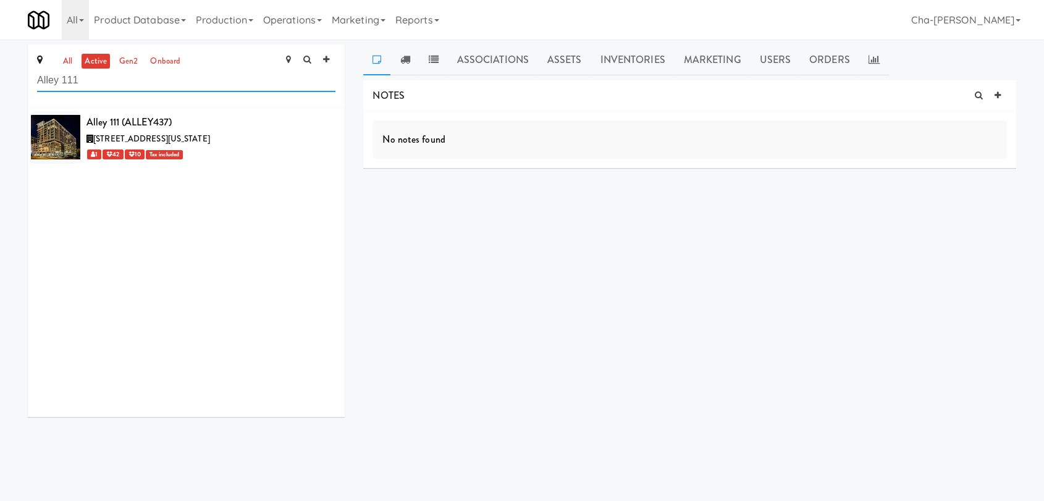
click at [117, 85] on input "Alley 111" at bounding box center [186, 80] width 298 height 23
paste input "Gateway Lofts - Pantry"
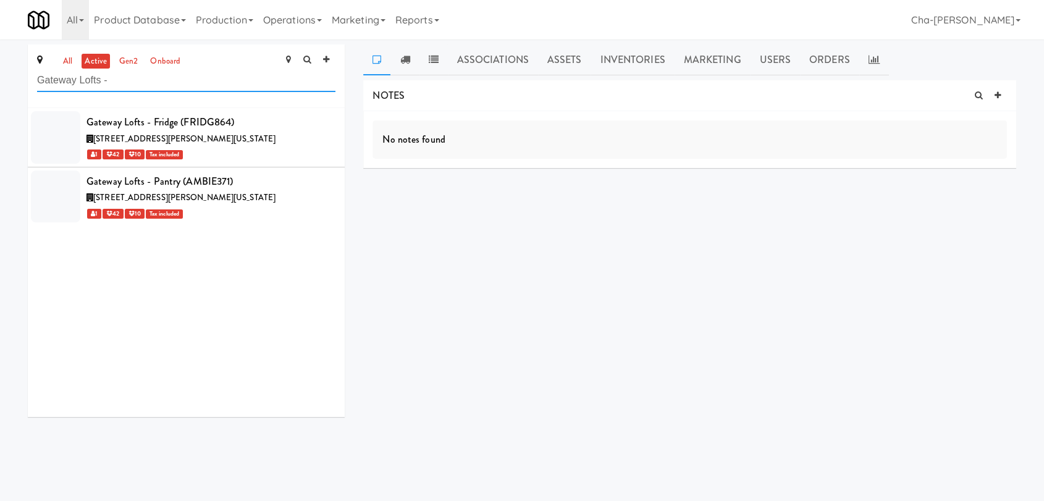
type input "Gateway Lofts -"
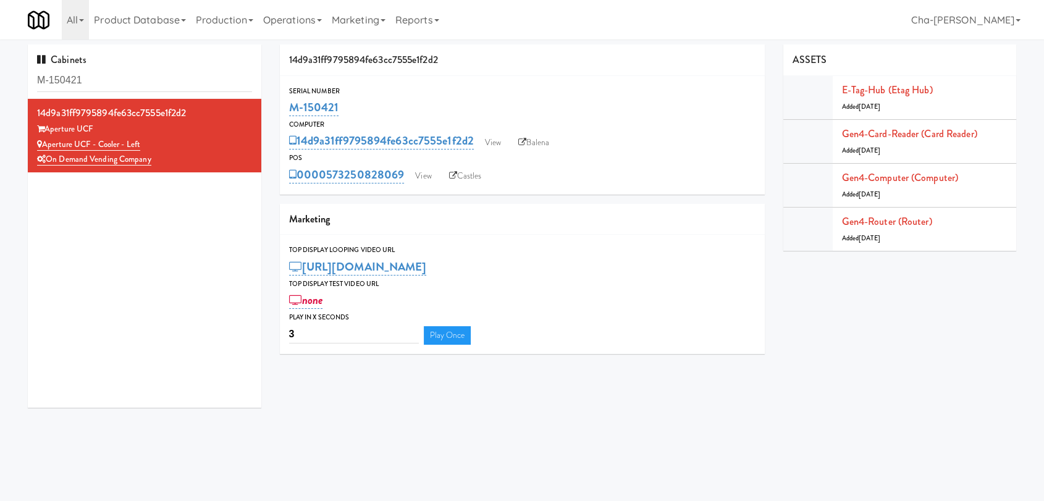
click at [99, 76] on input "M-150421" at bounding box center [144, 80] width 215 height 23
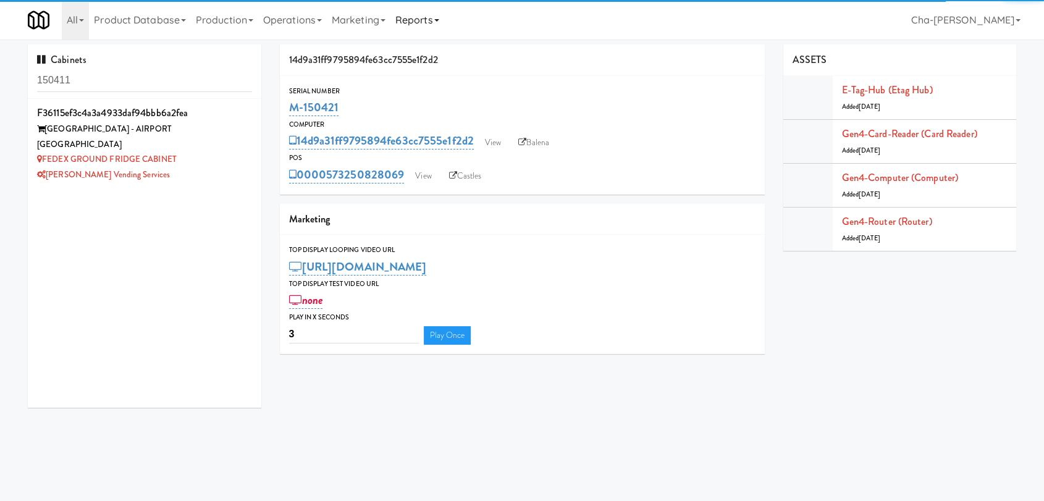
type input "150411"
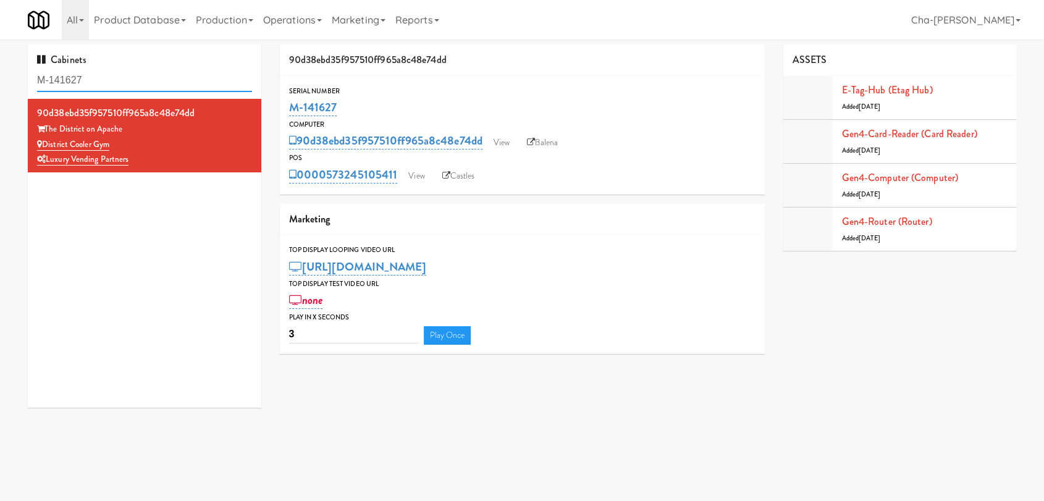
click at [140, 87] on input "M-141627" at bounding box center [144, 80] width 215 height 23
paste input "Premier Combo"
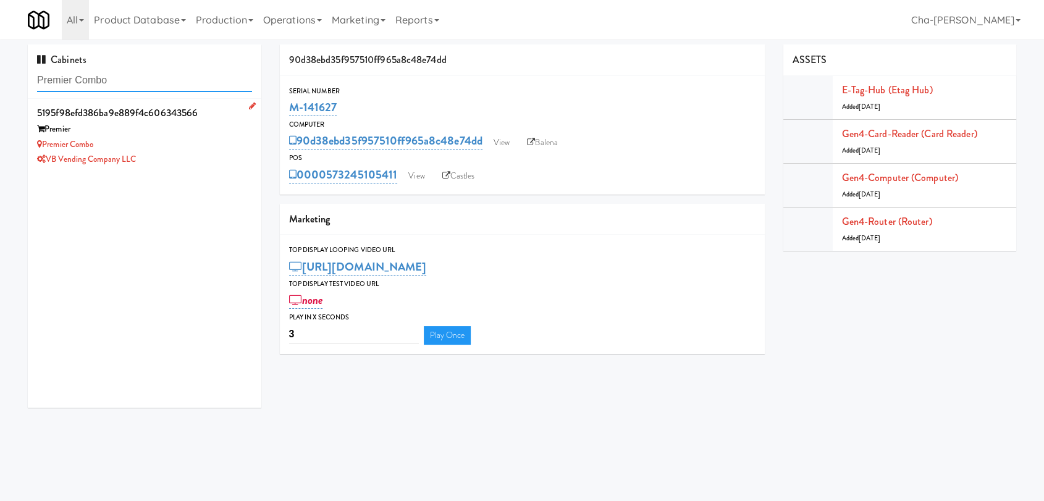
type input "Premier Combo"
click at [193, 148] on div "Premier Combo" at bounding box center [144, 144] width 215 height 15
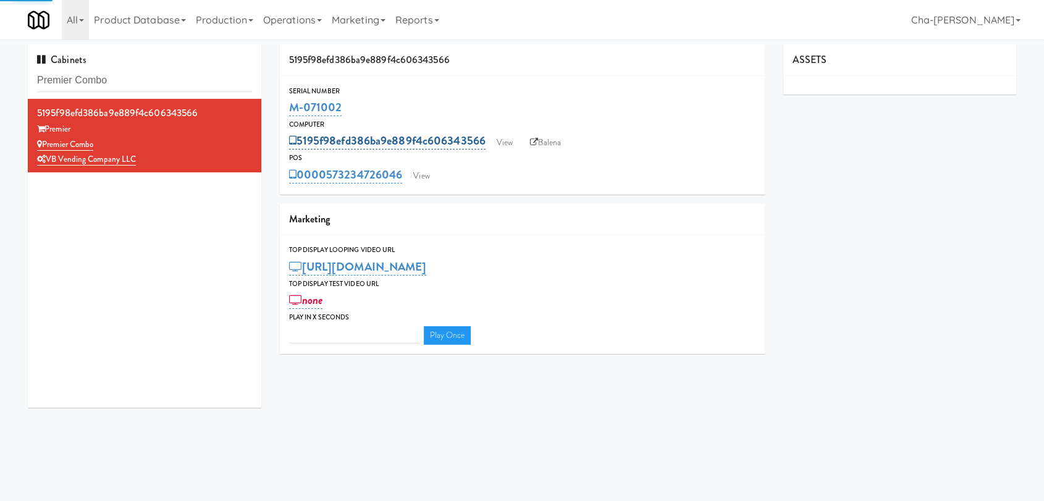
type input "3"
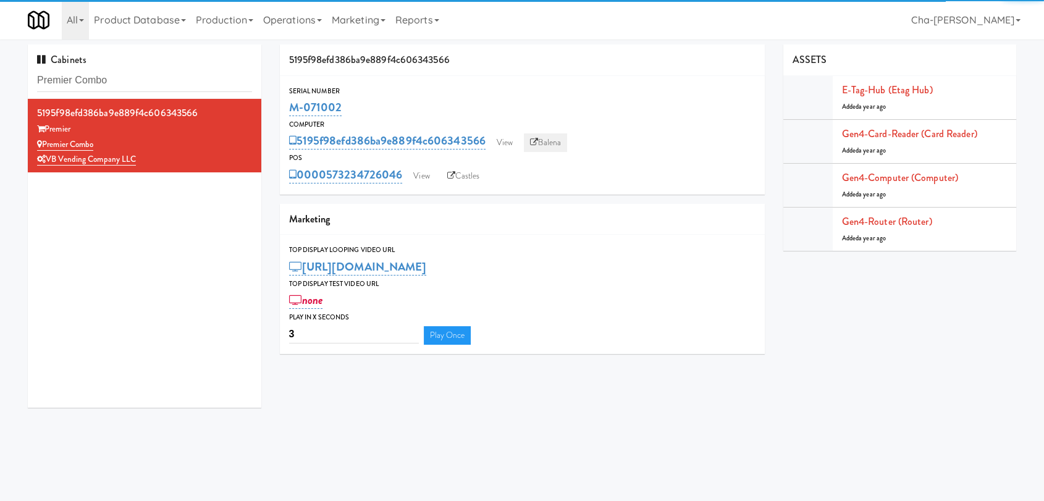
click at [556, 137] on link "Balena" at bounding box center [545, 142] width 43 height 19
